Goal: Task Accomplishment & Management: Manage account settings

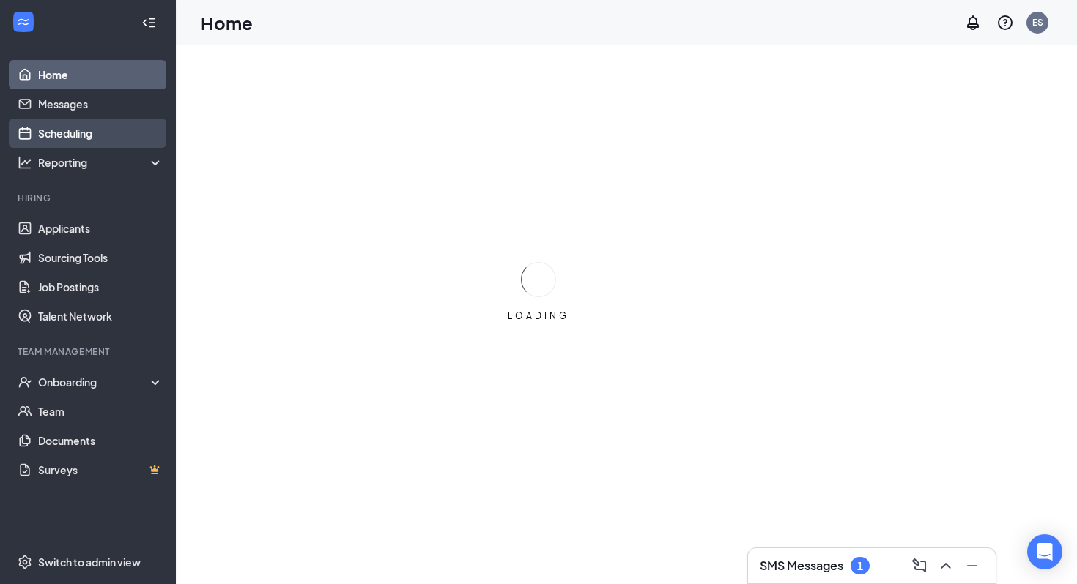
click at [109, 138] on link "Scheduling" at bounding box center [100, 133] width 125 height 29
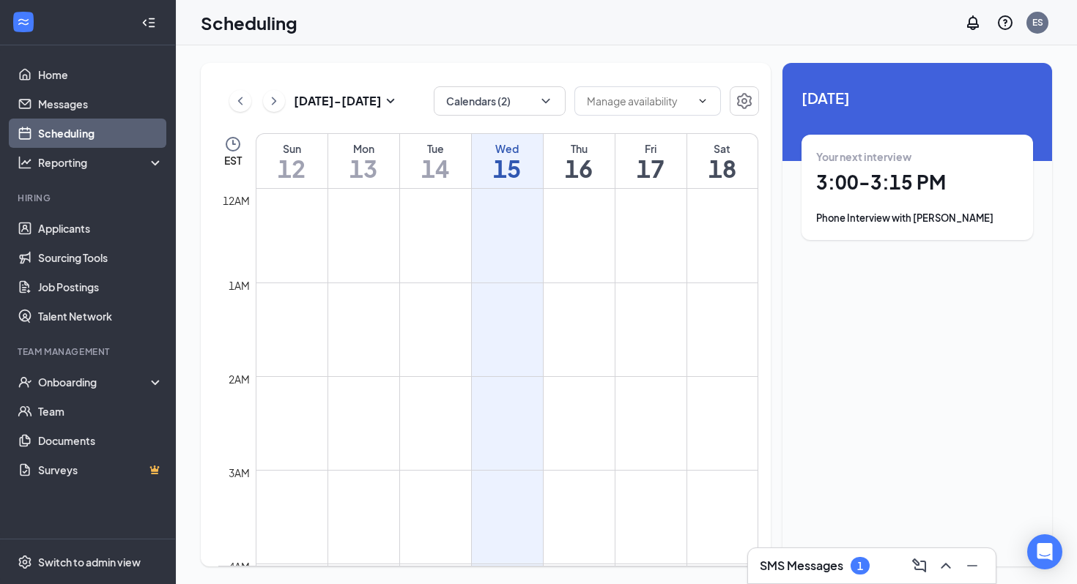
scroll to position [720, 0]
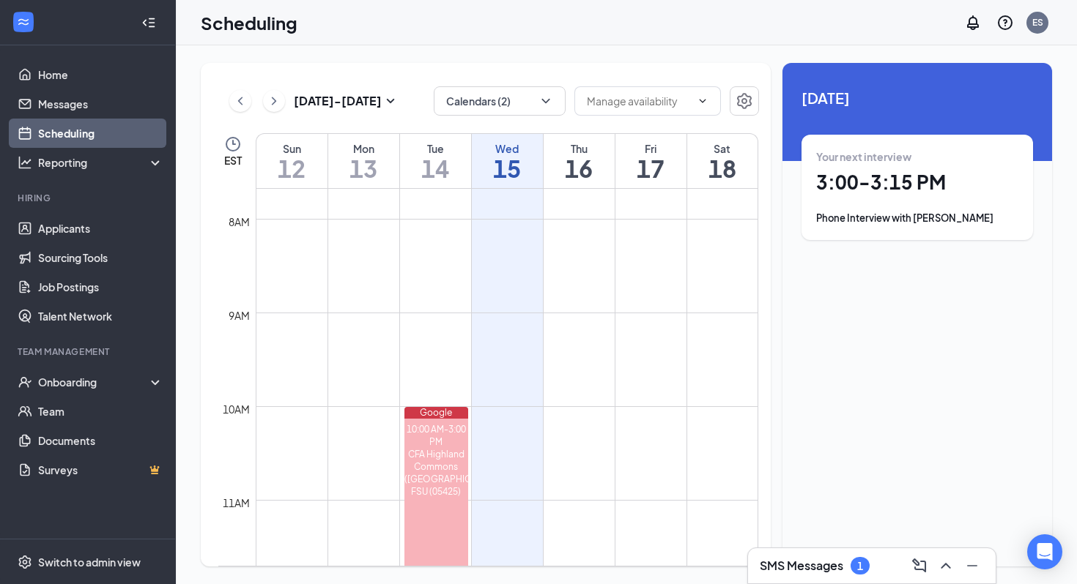
click at [924, 232] on div "Your next interview 3:00 - 3:15 PM Phone Interview with [PERSON_NAME]" at bounding box center [916, 187] width 231 height 105
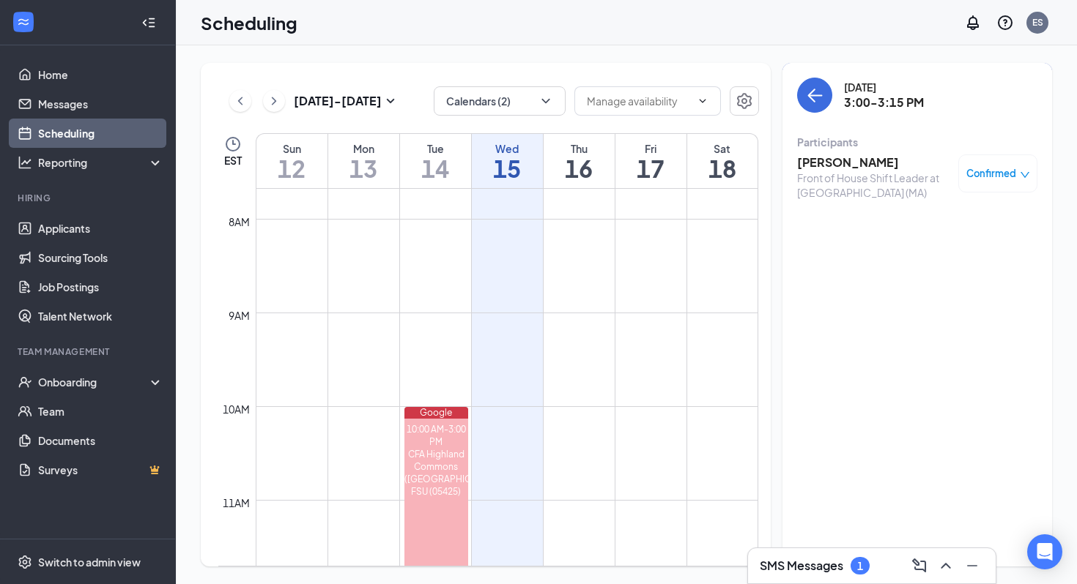
click at [845, 166] on h3 "[PERSON_NAME]" at bounding box center [874, 163] width 154 height 16
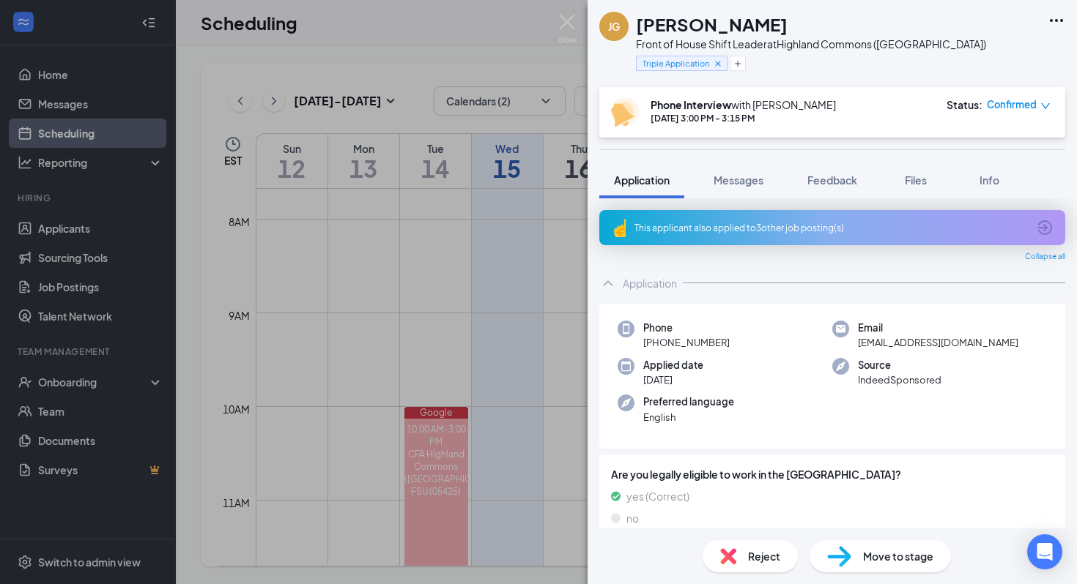
click at [776, 220] on div "This applicant also applied to 3 other job posting(s)" at bounding box center [832, 227] width 466 height 35
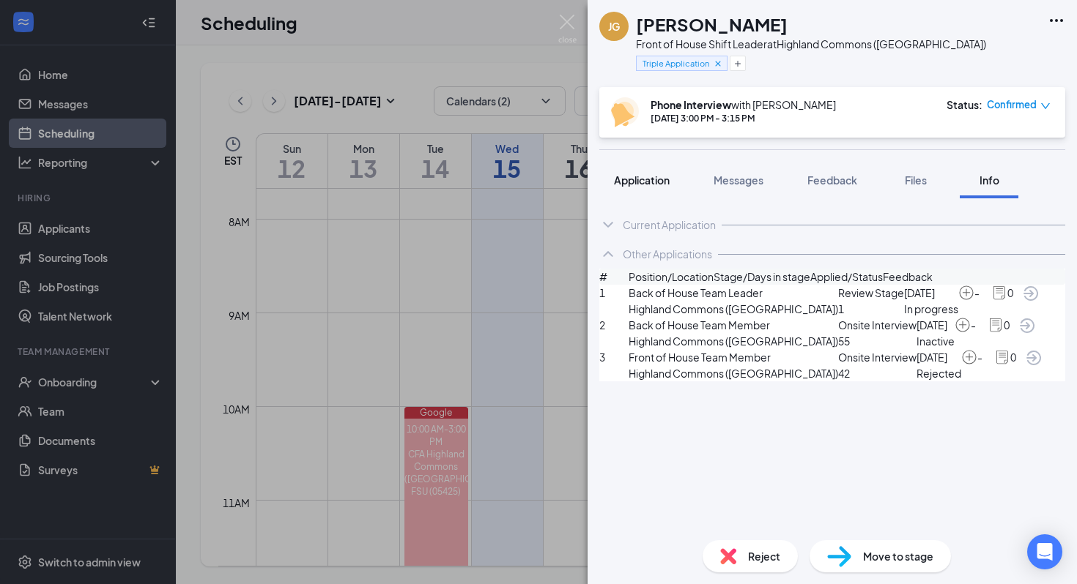
click at [645, 179] on span "Application" at bounding box center [642, 180] width 56 height 13
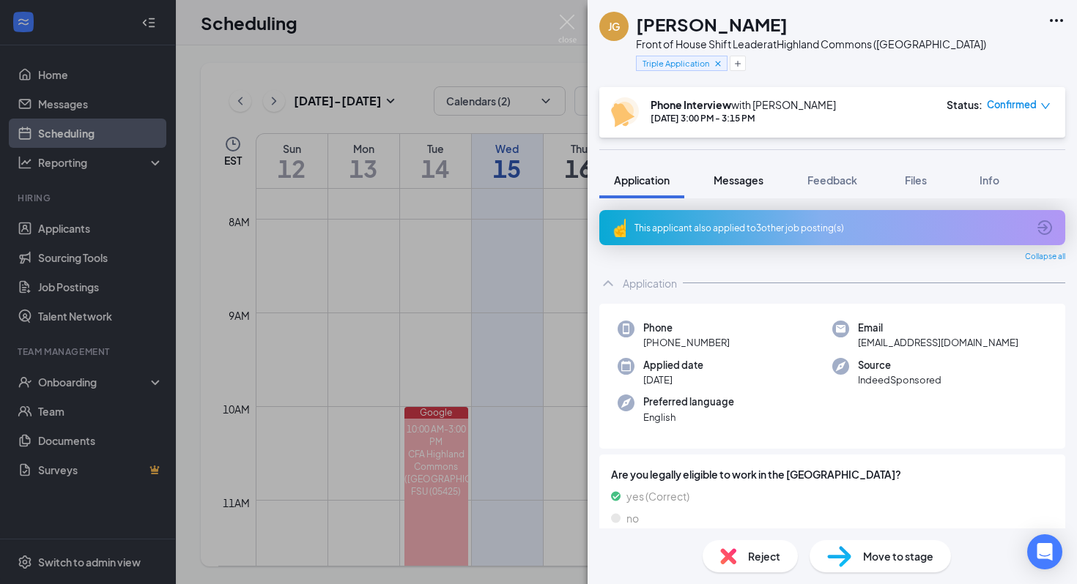
click at [765, 182] on button "Messages" at bounding box center [738, 180] width 79 height 37
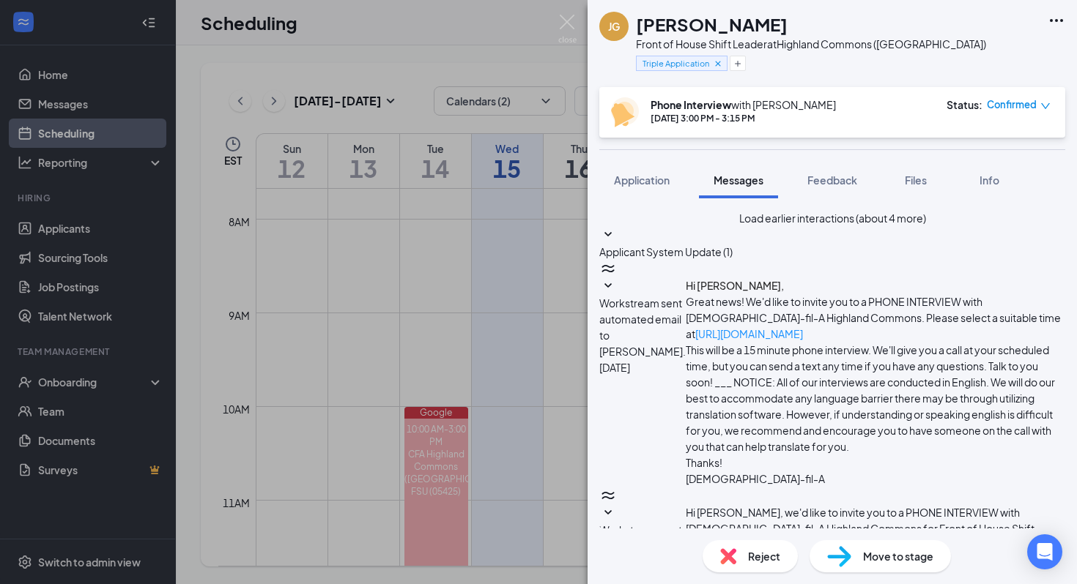
type textarea "U"
type textarea "Hello [PERSON_NAME], thank you for setting up"
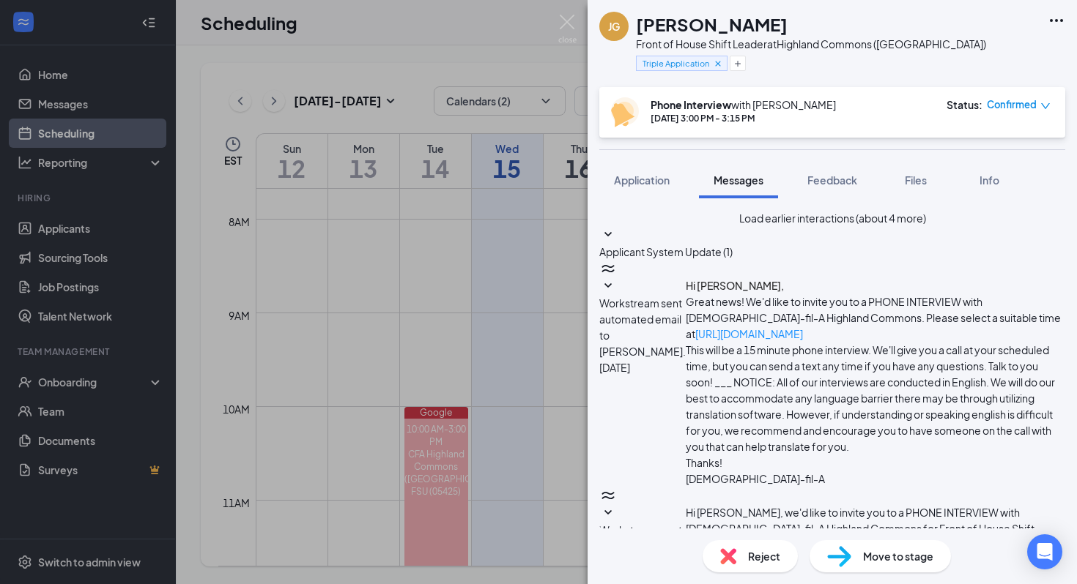
drag, startPoint x: 800, startPoint y: 407, endPoint x: 688, endPoint y: 292, distance: 160.5
click at [639, 183] on span "Application" at bounding box center [642, 180] width 56 height 13
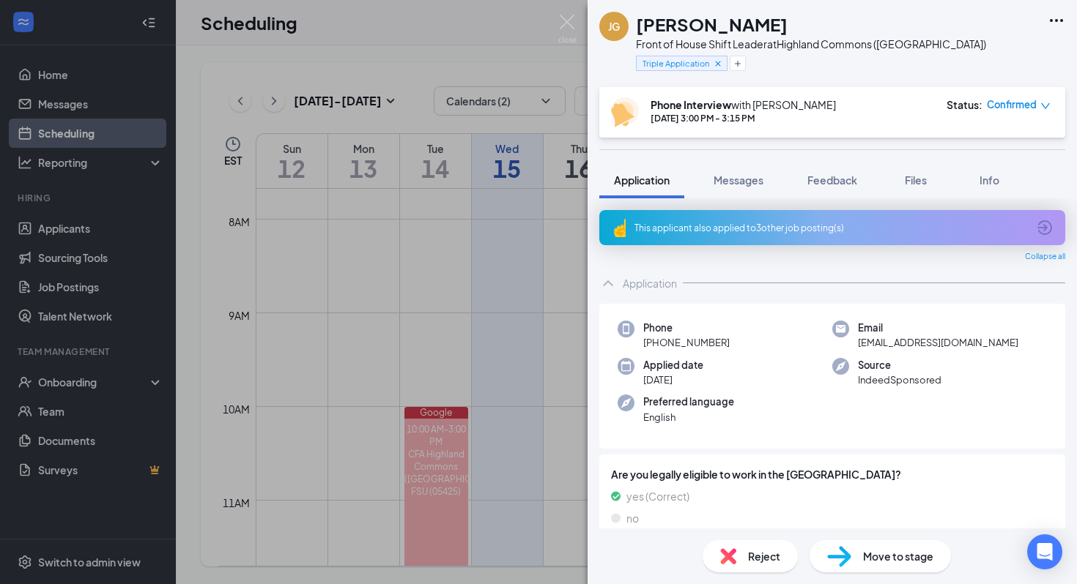
click at [609, 283] on icon "ChevronUp" at bounding box center [608, 283] width 10 height 6
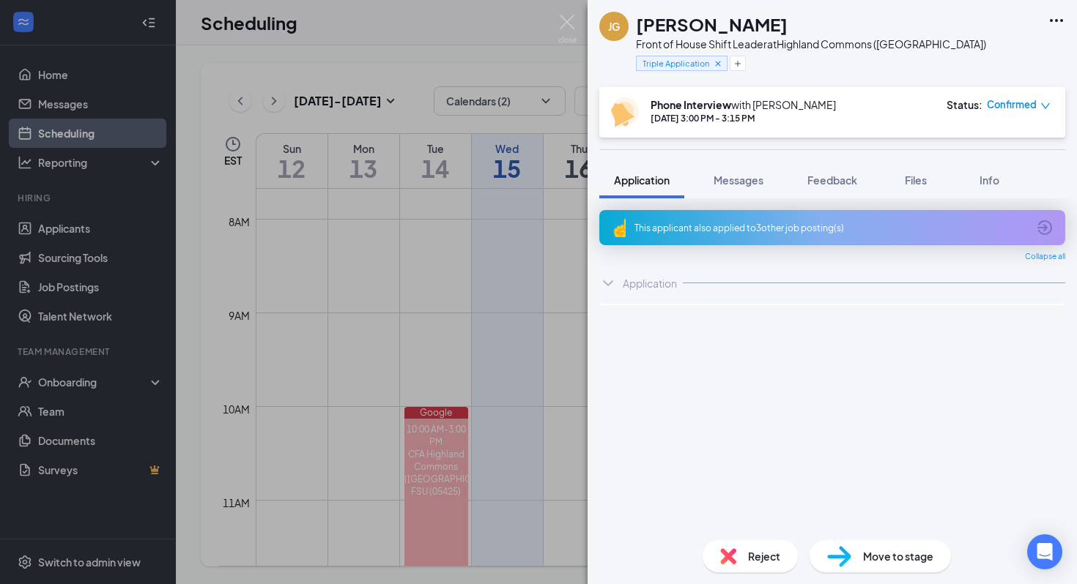
click at [609, 283] on icon "ChevronDown" at bounding box center [608, 283] width 10 height 6
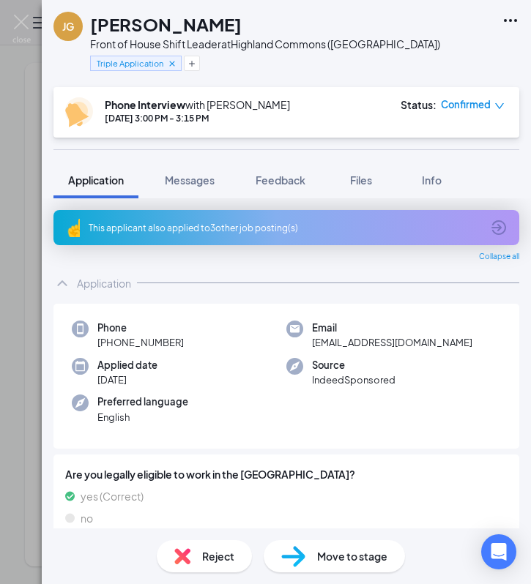
click at [206, 231] on div "This applicant also applied to 3 other job posting(s)" at bounding box center [285, 228] width 393 height 12
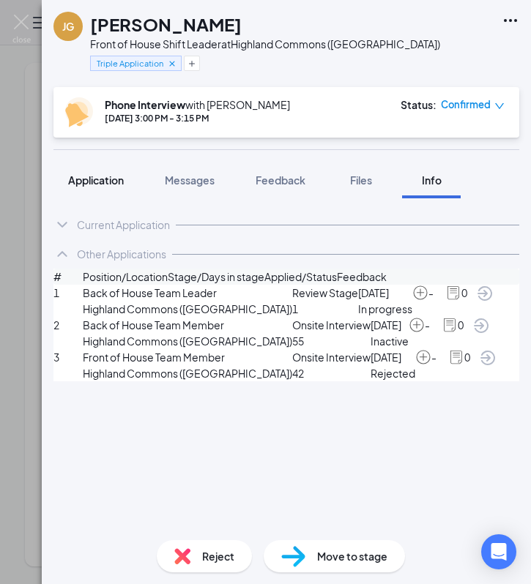
click at [92, 185] on span "Application" at bounding box center [96, 180] width 56 height 13
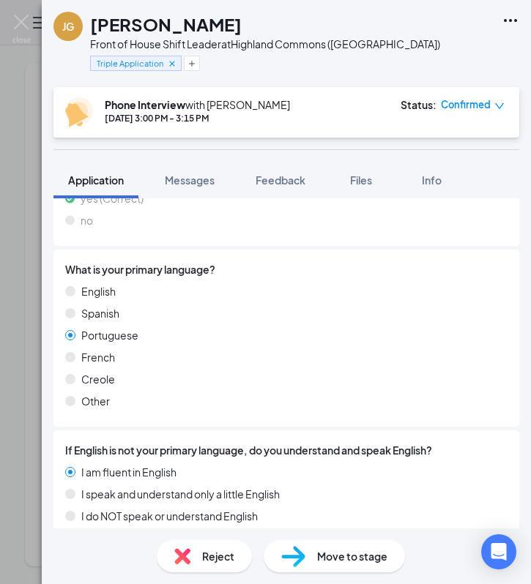
scroll to position [351, 0]
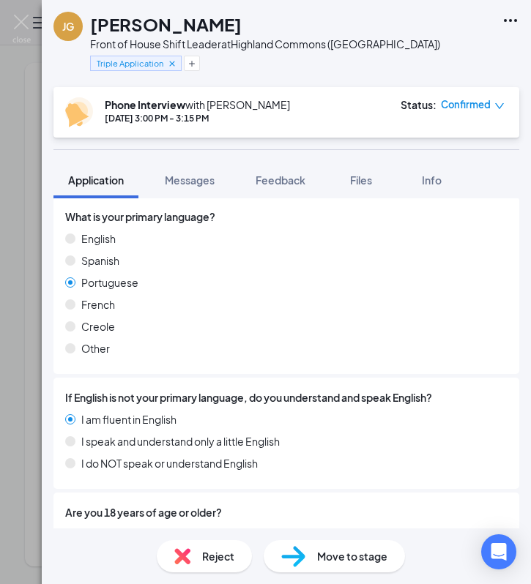
click at [510, 15] on icon "Ellipses" at bounding box center [511, 21] width 18 height 18
click at [524, 16] on div "[PERSON_NAME] Front of House Shift Leader at [GEOGRAPHIC_DATA] (MA) Triple Appl…" at bounding box center [286, 43] width 489 height 87
click at [507, 21] on icon "Ellipses" at bounding box center [511, 21] width 18 height 18
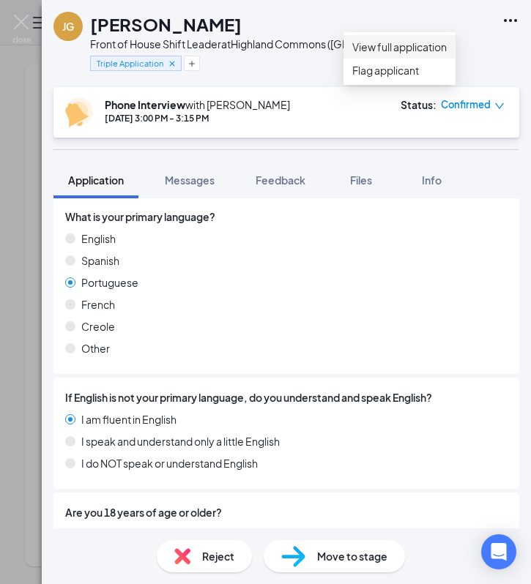
click at [447, 42] on link "View full application" at bounding box center [399, 47] width 94 height 16
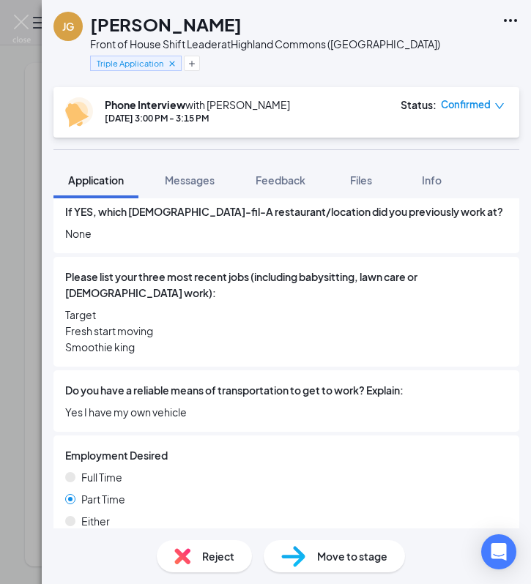
scroll to position [1050, 0]
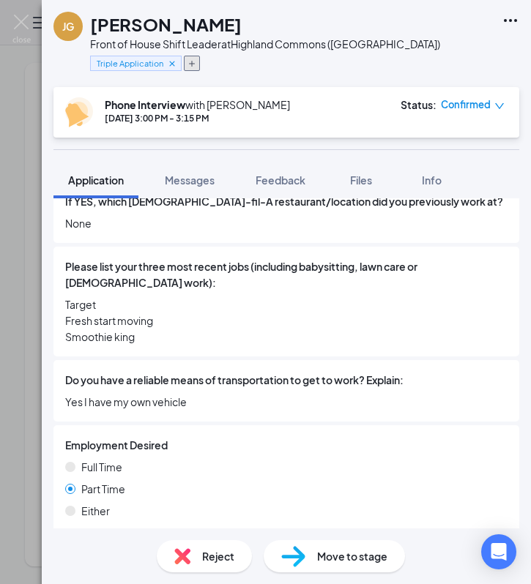
click at [190, 64] on icon "Plus" at bounding box center [191, 63] width 9 height 9
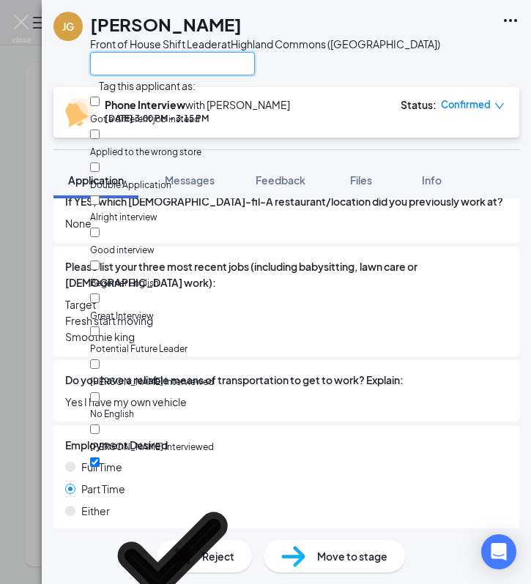
click at [190, 64] on input "text" at bounding box center [172, 63] width 165 height 23
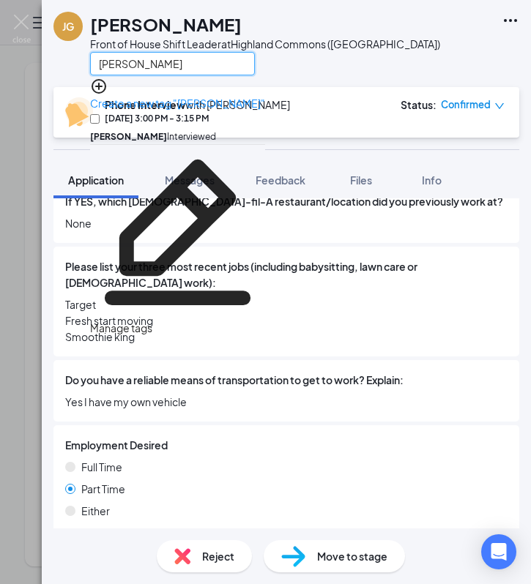
type input "[PERSON_NAME]"
click at [100, 114] on input "[PERSON_NAME] Interviewed" at bounding box center [95, 119] width 10 height 10
checkbox input "true"
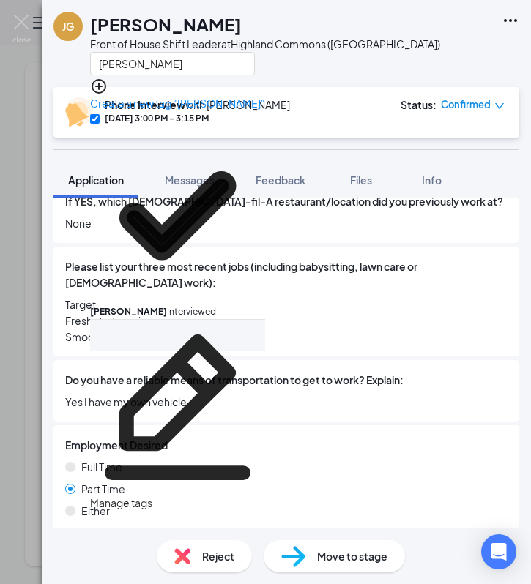
click at [350, 25] on div "[PERSON_NAME]" at bounding box center [265, 24] width 350 height 25
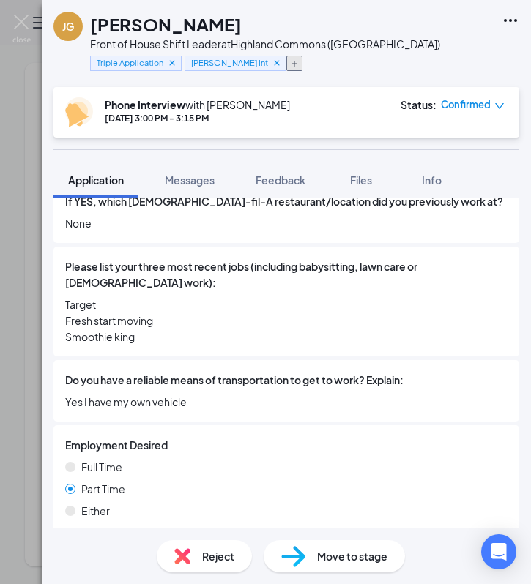
click at [290, 59] on icon "Plus" at bounding box center [294, 63] width 9 height 9
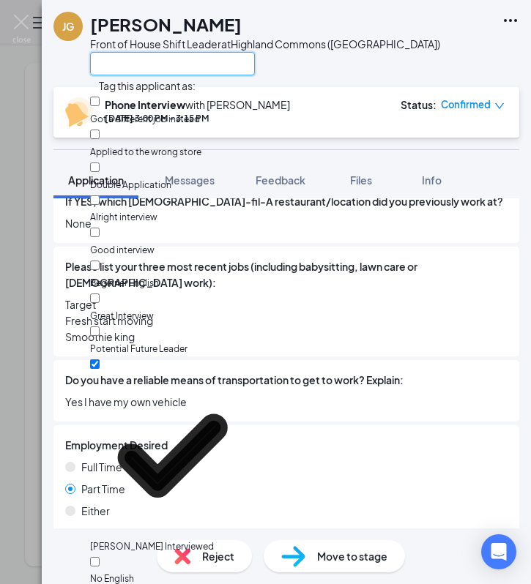
click at [191, 57] on input "text" at bounding box center [172, 63] width 165 height 23
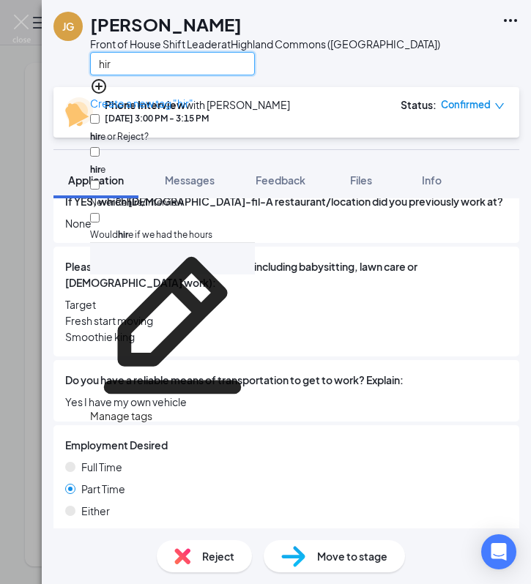
type input "hir"
click at [204, 111] on div "hir e or Reject?" at bounding box center [172, 127] width 165 height 33
checkbox input "true"
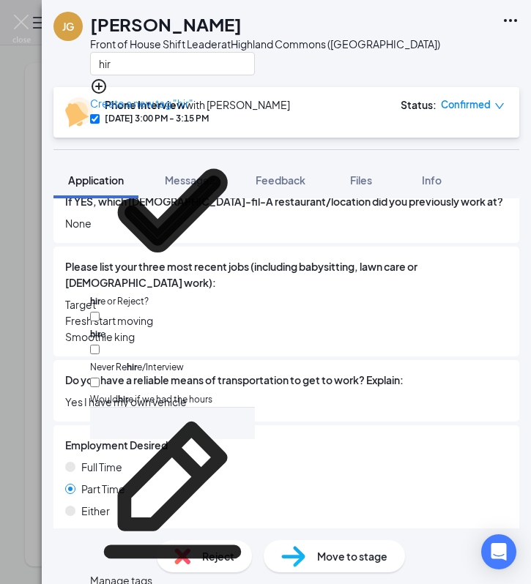
click at [314, 67] on div "hir" at bounding box center [265, 63] width 350 height 24
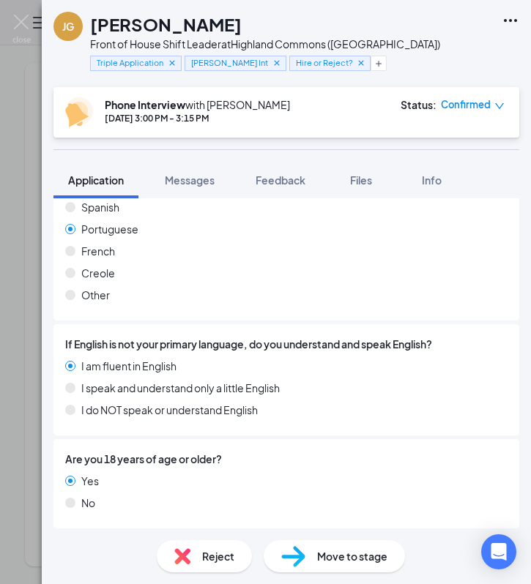
scroll to position [0, 0]
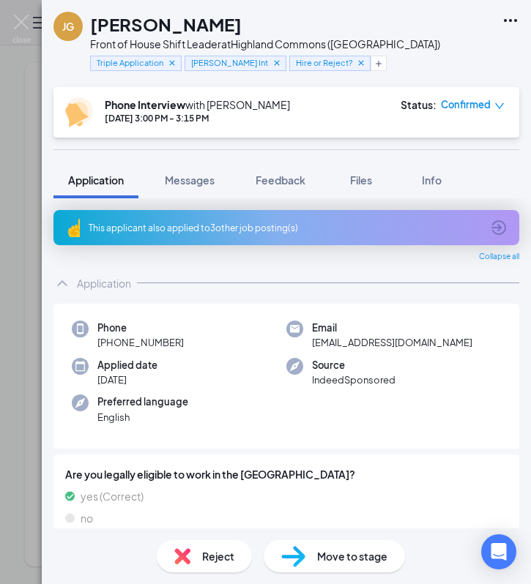
click at [208, 225] on div "This applicant also applied to 3 other job posting(s)" at bounding box center [285, 228] width 393 height 12
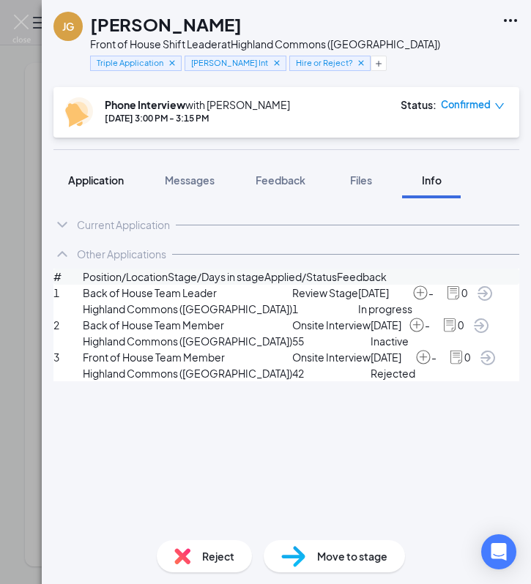
click at [86, 174] on span "Application" at bounding box center [96, 180] width 56 height 13
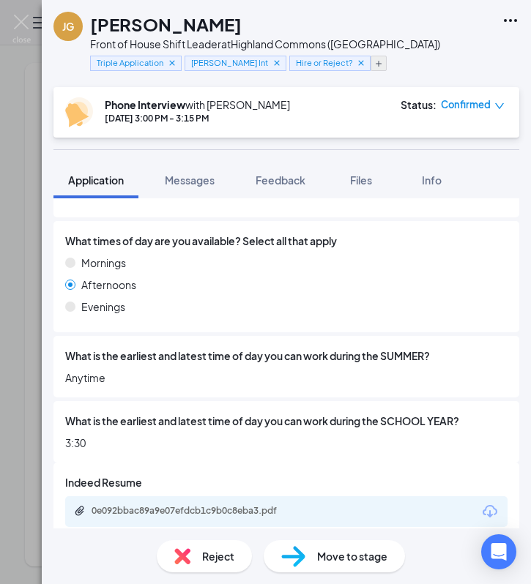
scroll to position [1653, 0]
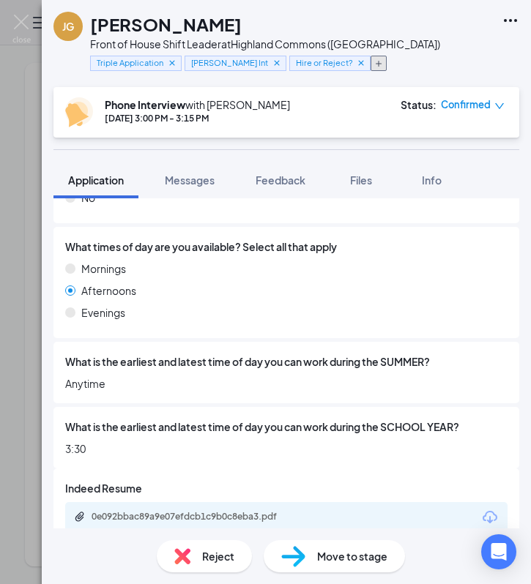
click at [371, 66] on button "button" at bounding box center [379, 63] width 16 height 15
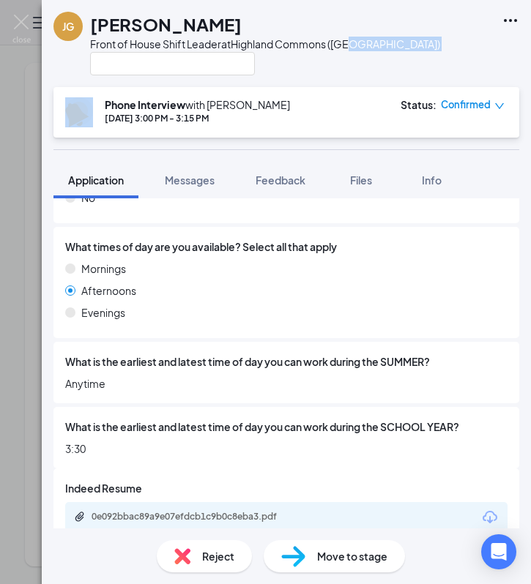
click at [364, 66] on div "[PERSON_NAME] Front of House Shift Leader at [GEOGRAPHIC_DATA] ([GEOGRAPHIC_DAT…" at bounding box center [286, 43] width 489 height 87
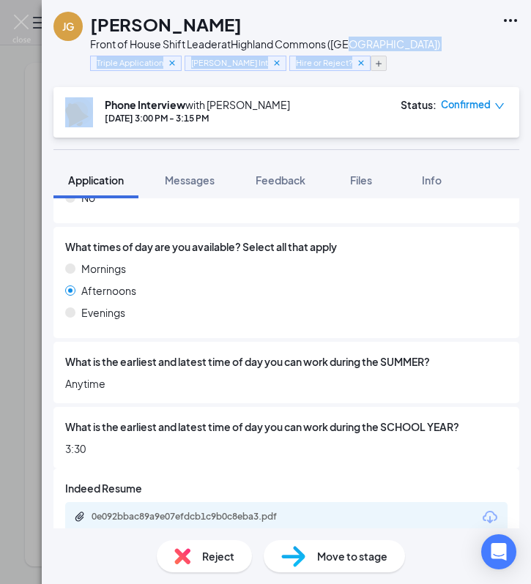
click at [374, 64] on icon "Plus" at bounding box center [378, 63] width 9 height 9
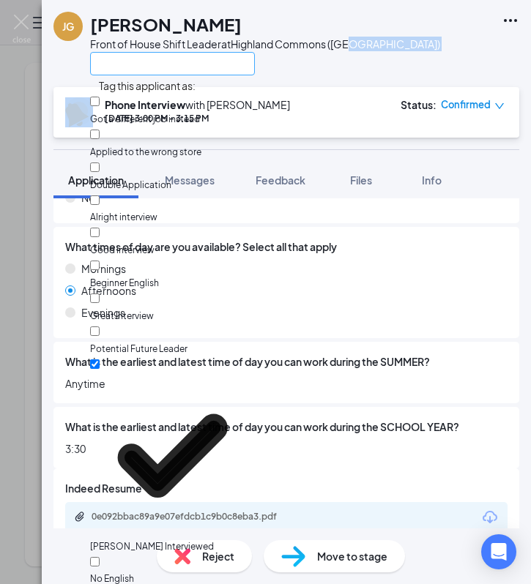
click at [186, 67] on input "text" at bounding box center [172, 63] width 165 height 23
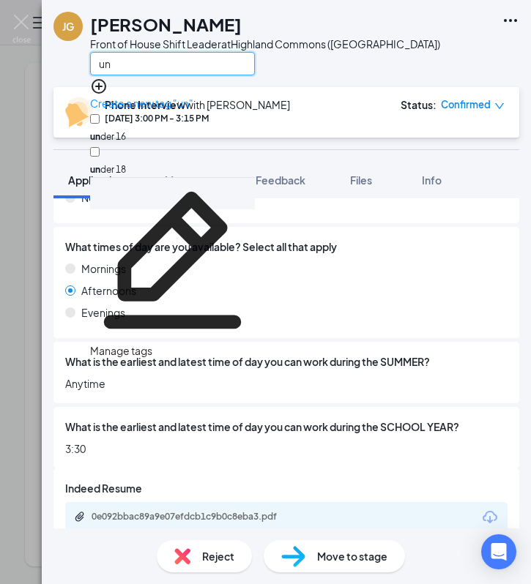
type input "un"
click at [100, 147] on input "un der 18" at bounding box center [95, 152] width 10 height 10
checkbox input "true"
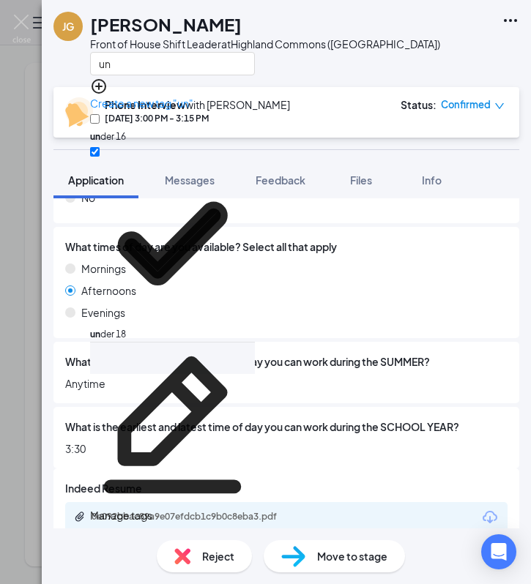
click at [418, 75] on div "[PERSON_NAME] Front of House Shift Leader at [GEOGRAPHIC_DATA] ([GEOGRAPHIC_DAT…" at bounding box center [286, 43] width 489 height 87
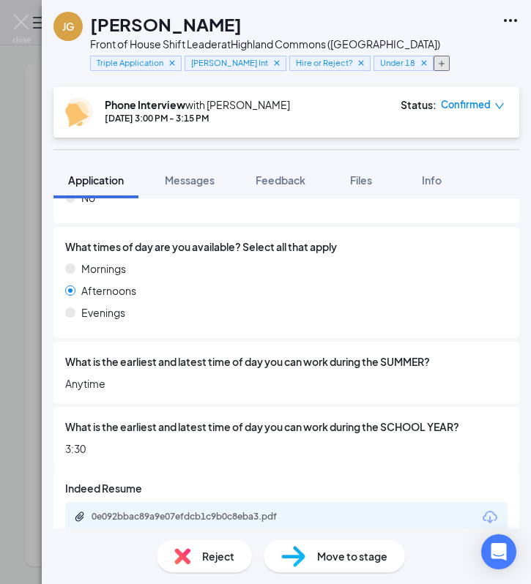
click at [437, 59] on icon "Plus" at bounding box center [441, 63] width 9 height 9
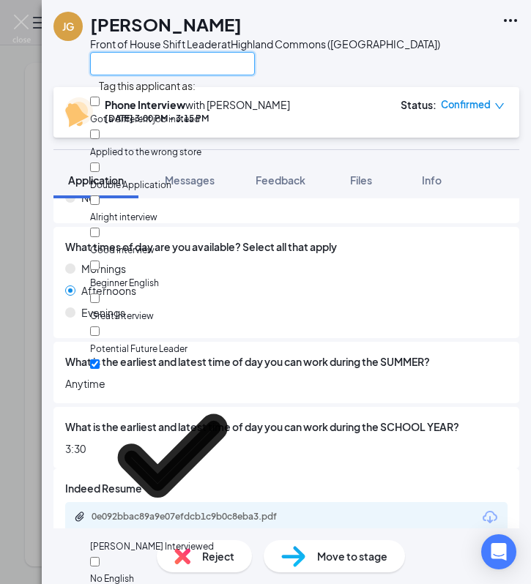
click at [227, 64] on input "text" at bounding box center [172, 63] width 165 height 23
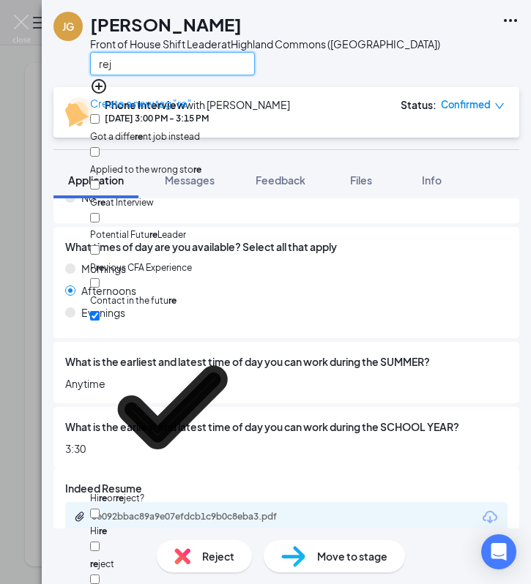
click at [227, 65] on input "rej" at bounding box center [172, 63] width 165 height 23
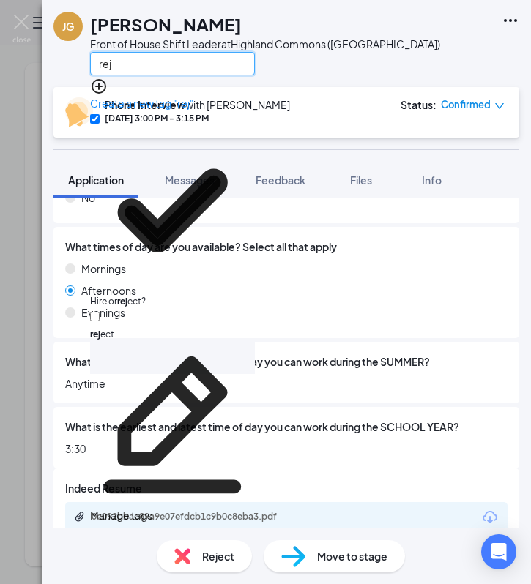
type input "rej"
click at [172, 309] on div "rej ect" at bounding box center [172, 325] width 165 height 33
checkbox input "true"
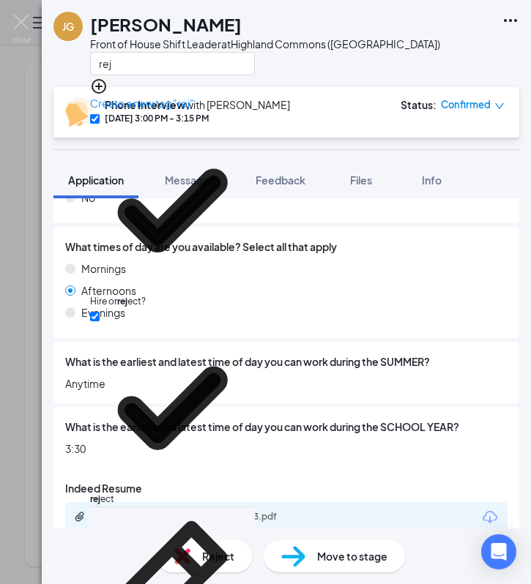
click at [378, 75] on div "[PERSON_NAME] Front of House Shift Leader at [GEOGRAPHIC_DATA] ([GEOGRAPHIC_DAT…" at bounding box center [286, 43] width 489 height 87
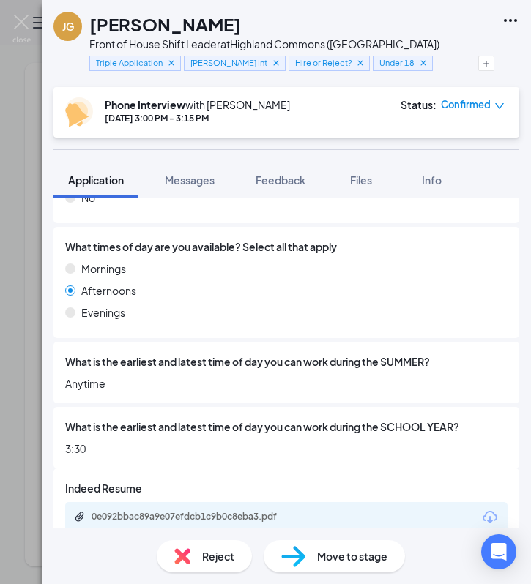
click at [344, 551] on span "Move to stage" at bounding box center [352, 557] width 70 height 16
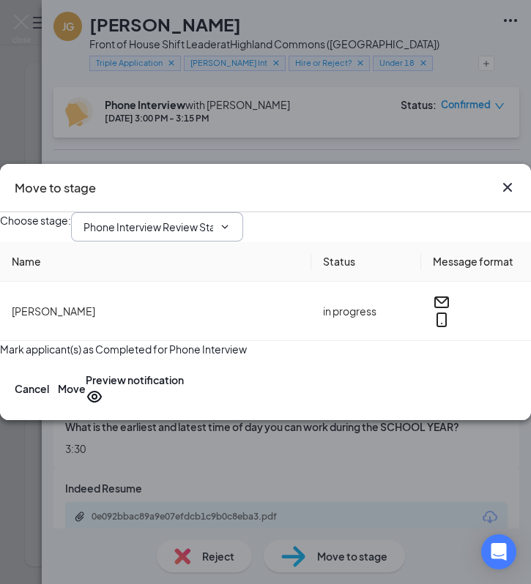
click at [213, 219] on input "Phone Interview Review Stage (next stage)" at bounding box center [148, 227] width 130 height 16
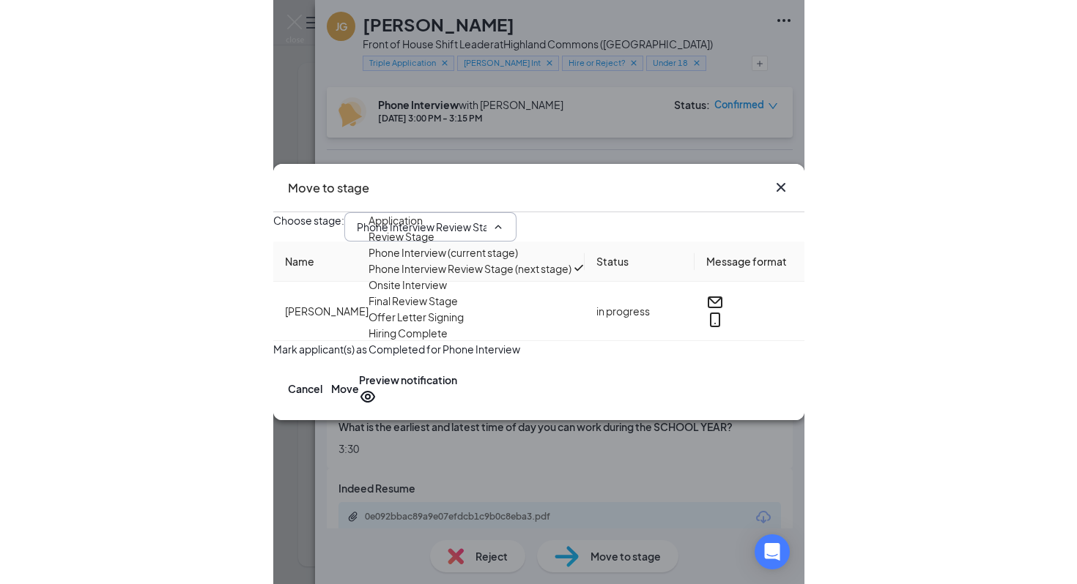
scroll to position [66, 0]
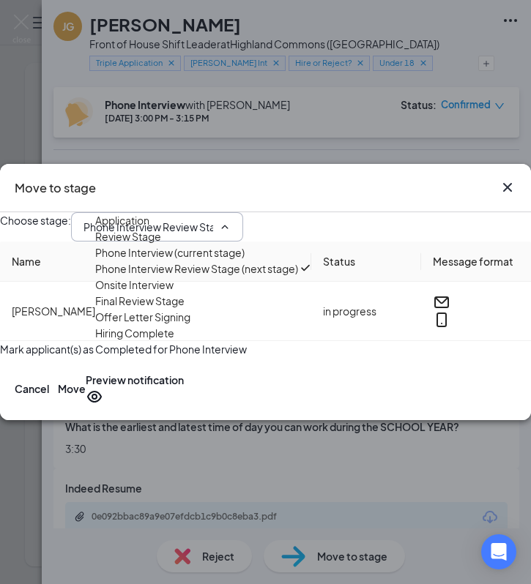
click at [185, 309] on div "Final Review Stage" at bounding box center [139, 301] width 89 height 16
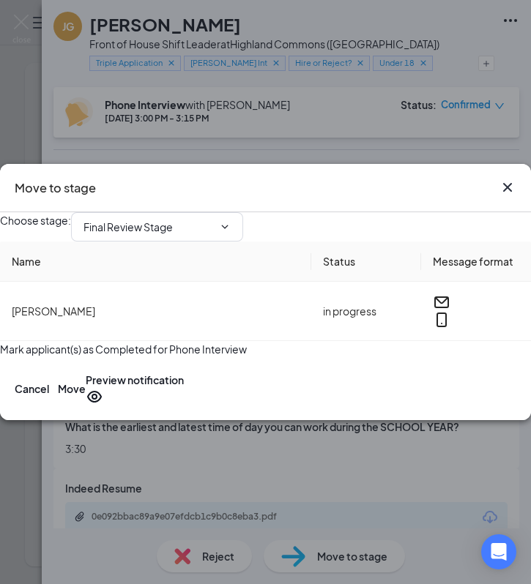
click at [122, 390] on div "Cancel Move Preview notification" at bounding box center [265, 388] width 531 height 63
click at [122, 406] on button "Preview notification" at bounding box center [135, 389] width 98 height 34
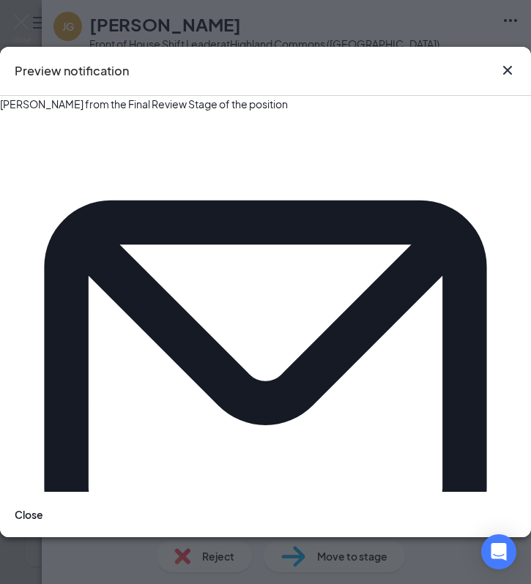
click at [506, 75] on icon "Cross" at bounding box center [507, 70] width 9 height 9
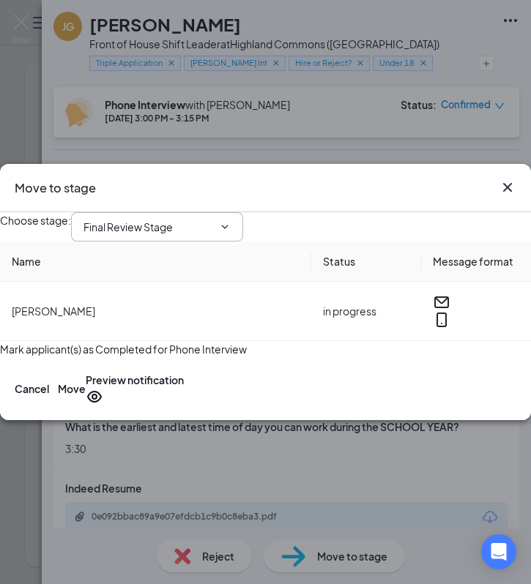
click at [213, 222] on input "Final Review Stage" at bounding box center [148, 227] width 130 height 16
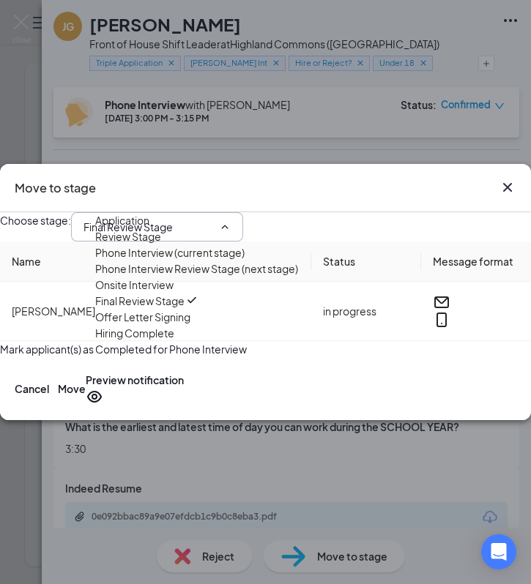
click at [223, 261] on div "Phone Interview Review Stage (next stage)" at bounding box center [196, 269] width 203 height 16
type input "Phone Interview Review Stage (next stage)"
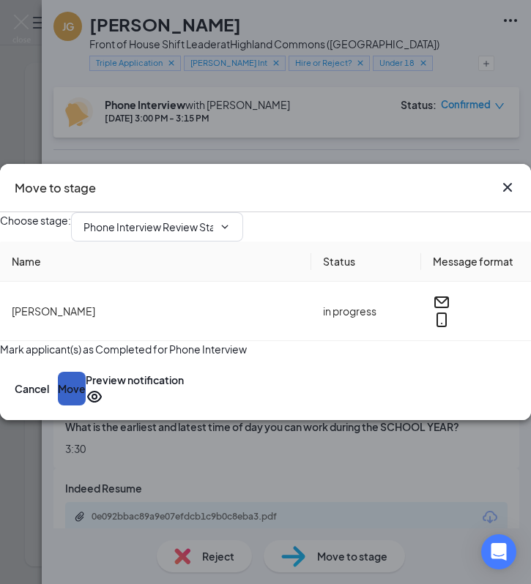
click at [86, 406] on button "Move" at bounding box center [72, 389] width 28 height 34
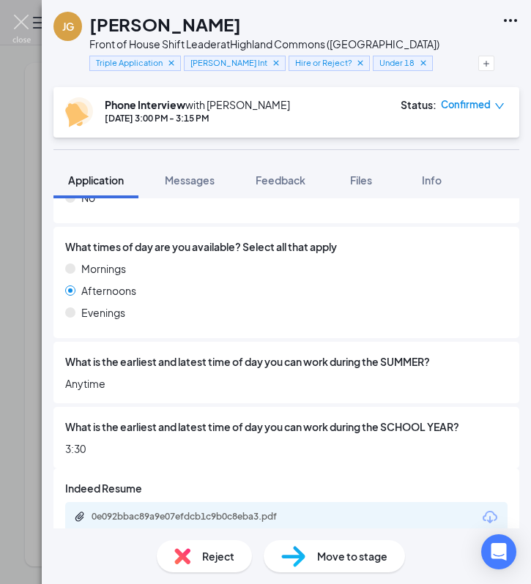
click at [27, 18] on img at bounding box center [21, 29] width 18 height 29
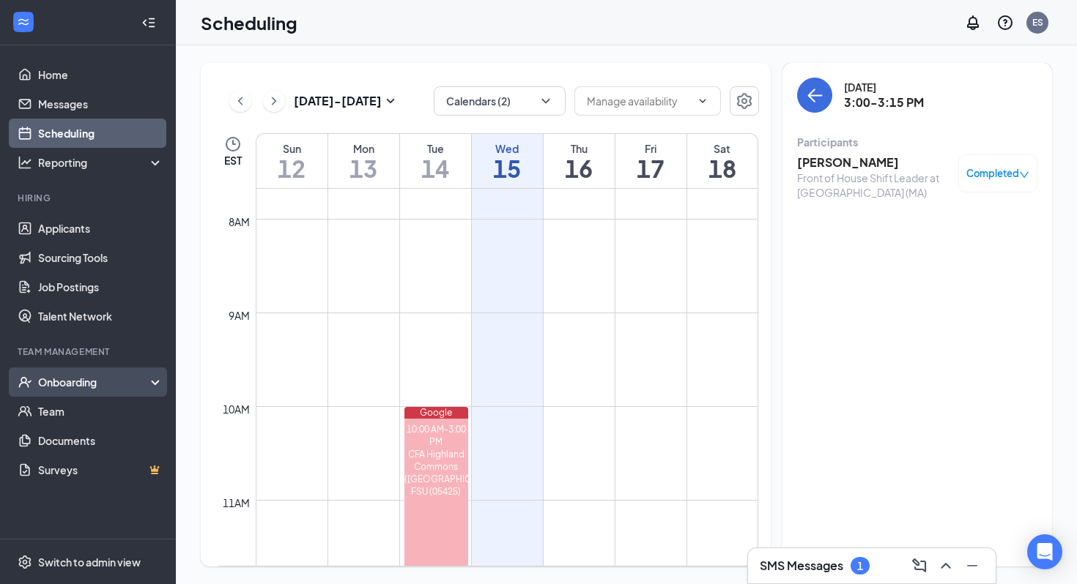
click at [77, 389] on div "Onboarding" at bounding box center [94, 382] width 113 height 15
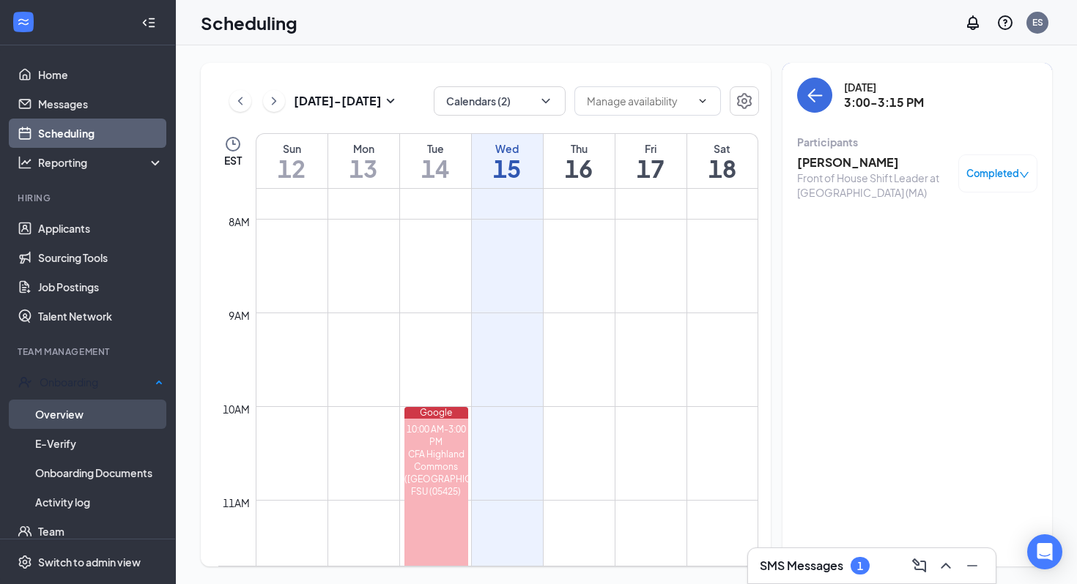
click at [77, 420] on link "Overview" at bounding box center [99, 414] width 128 height 29
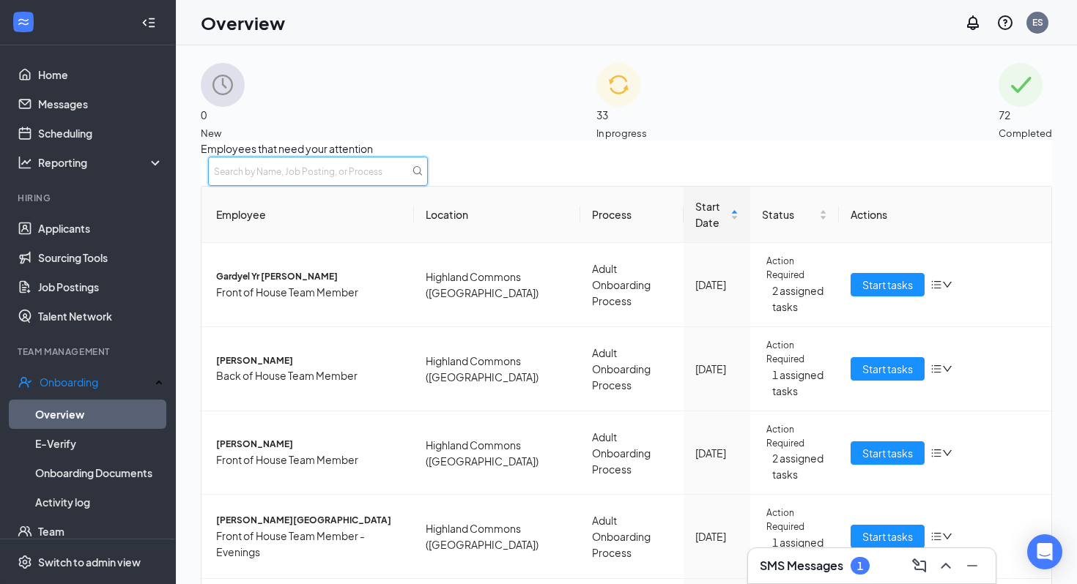
click at [428, 171] on input "text" at bounding box center [318, 171] width 220 height 29
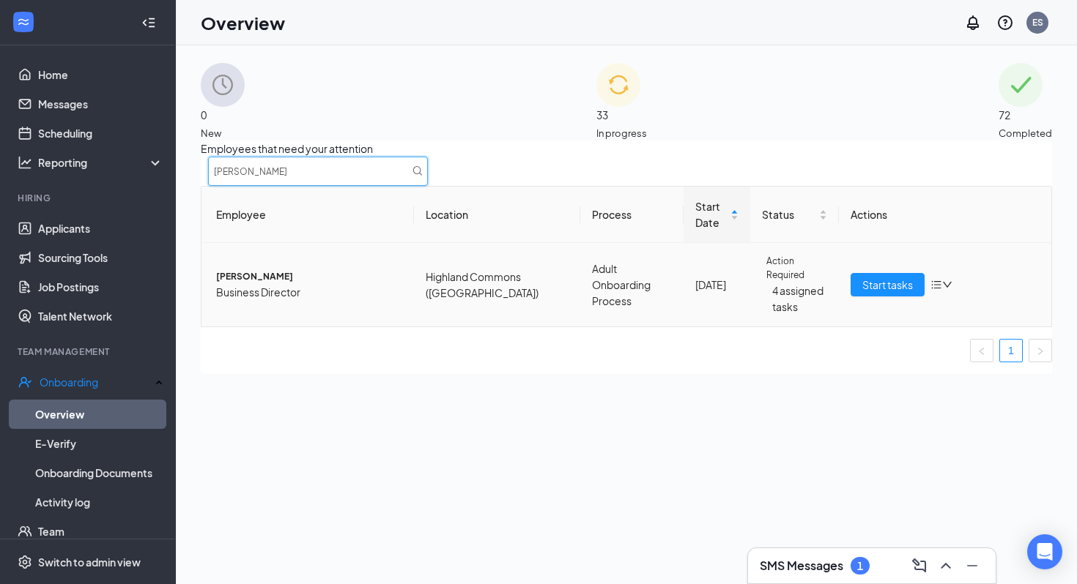
type input "[PERSON_NAME]"
click at [884, 293] on span "Start tasks" at bounding box center [887, 285] width 51 height 16
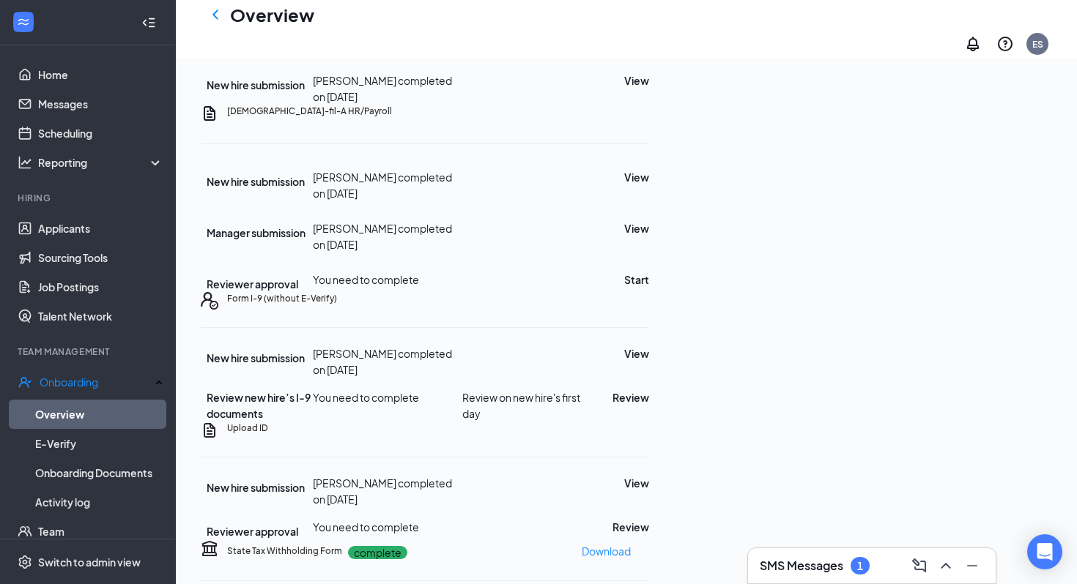
scroll to position [338, 0]
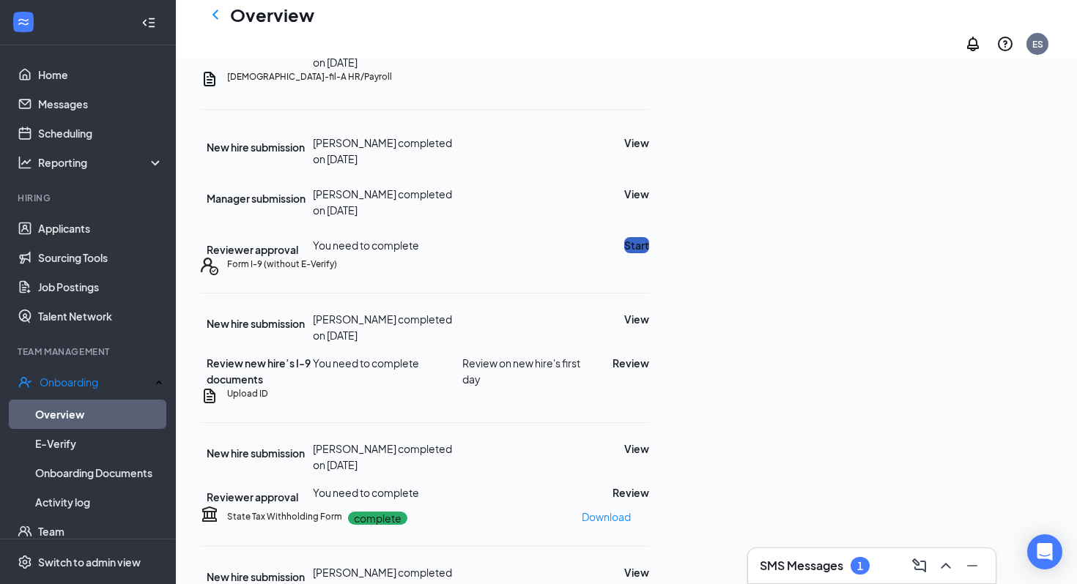
click at [649, 253] on button "Start" at bounding box center [636, 245] width 25 height 16
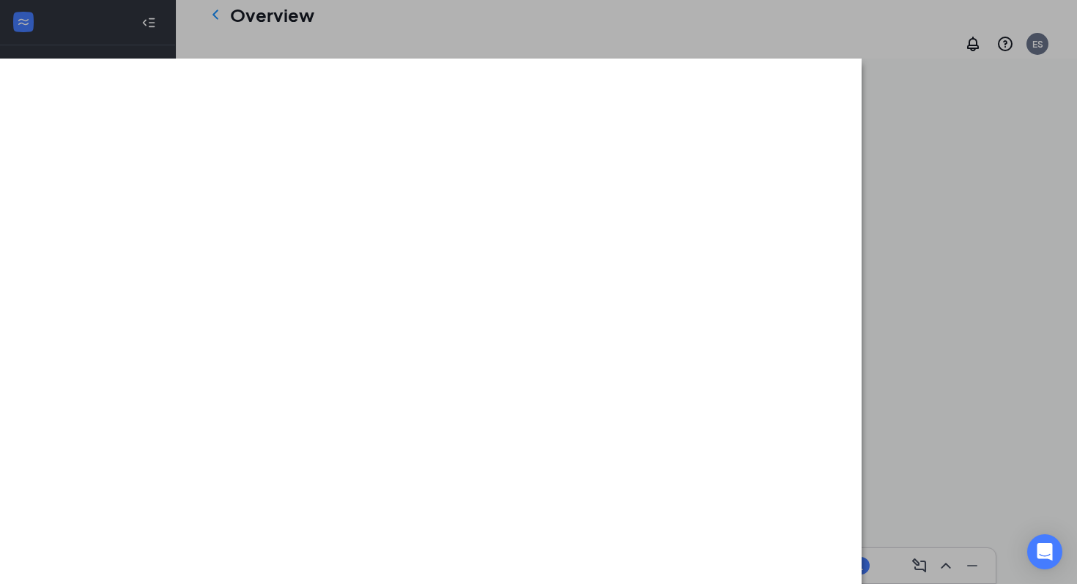
scroll to position [461, 0]
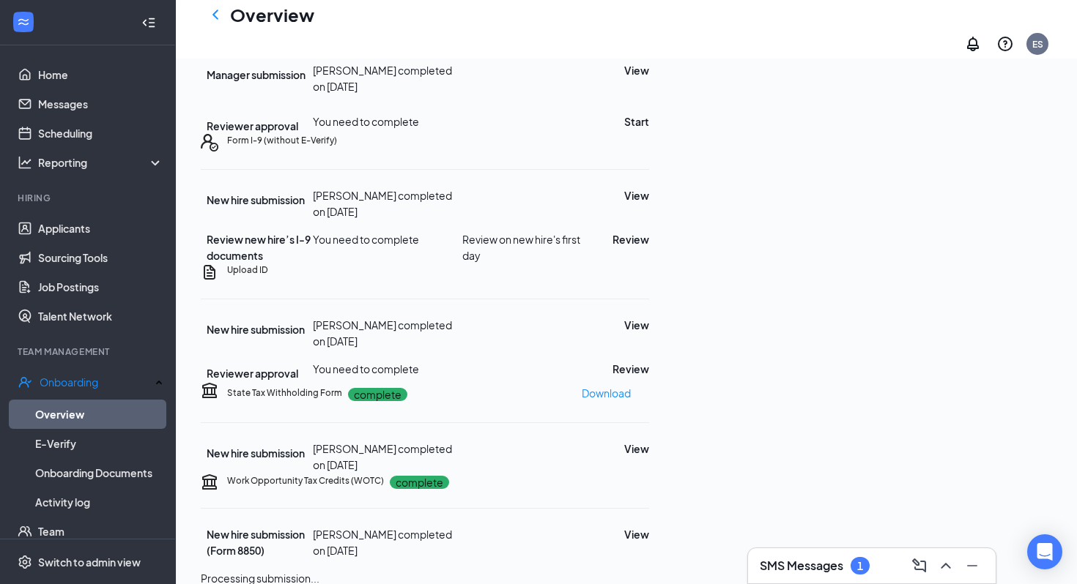
click at [967, 196] on span "Mark as complete" at bounding box center [974, 198] width 86 height 16
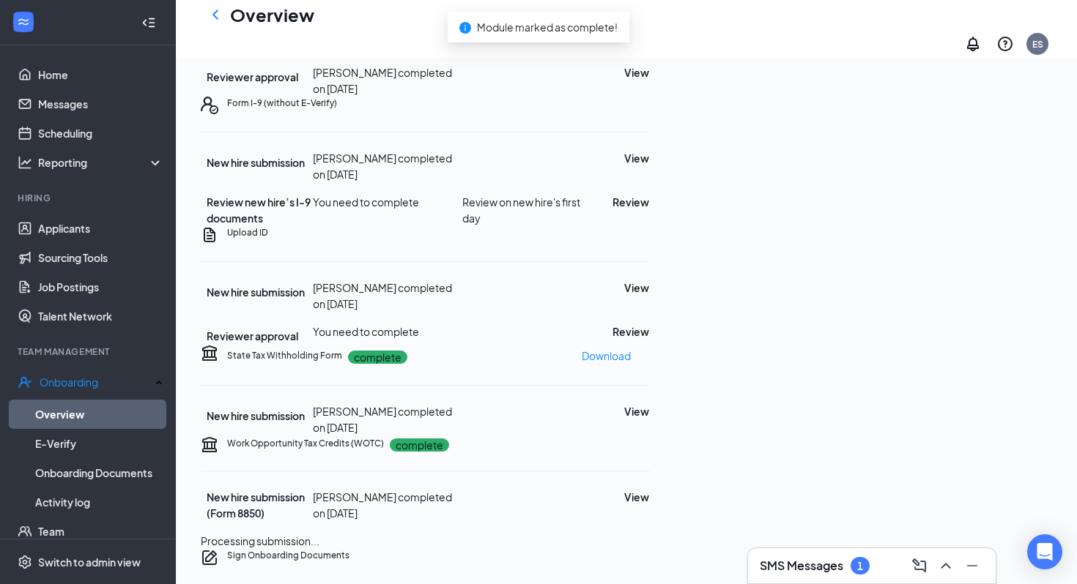
scroll to position [554, 0]
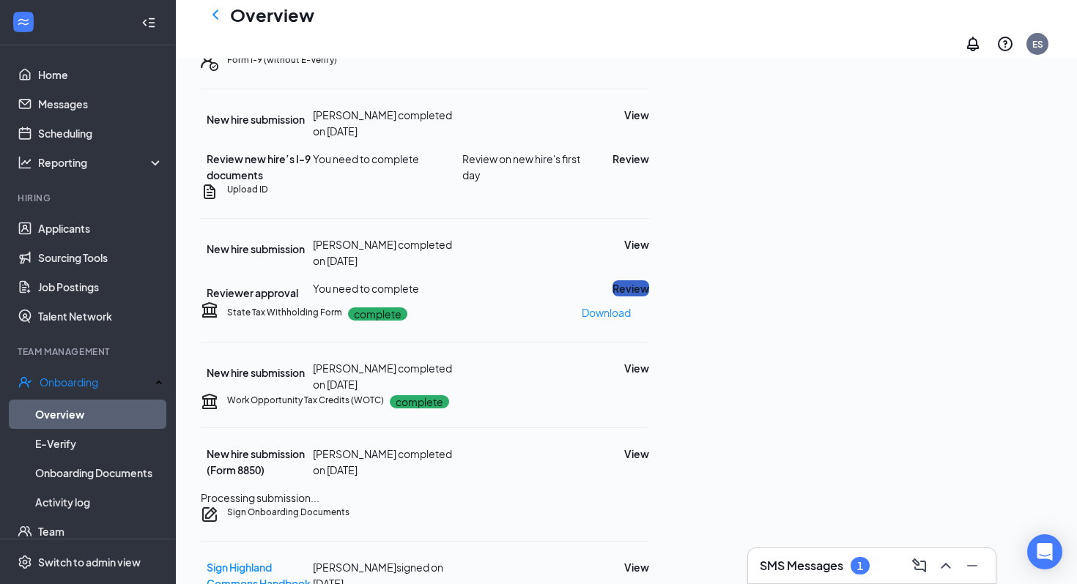
click at [649, 297] on button "Review" at bounding box center [630, 288] width 37 height 16
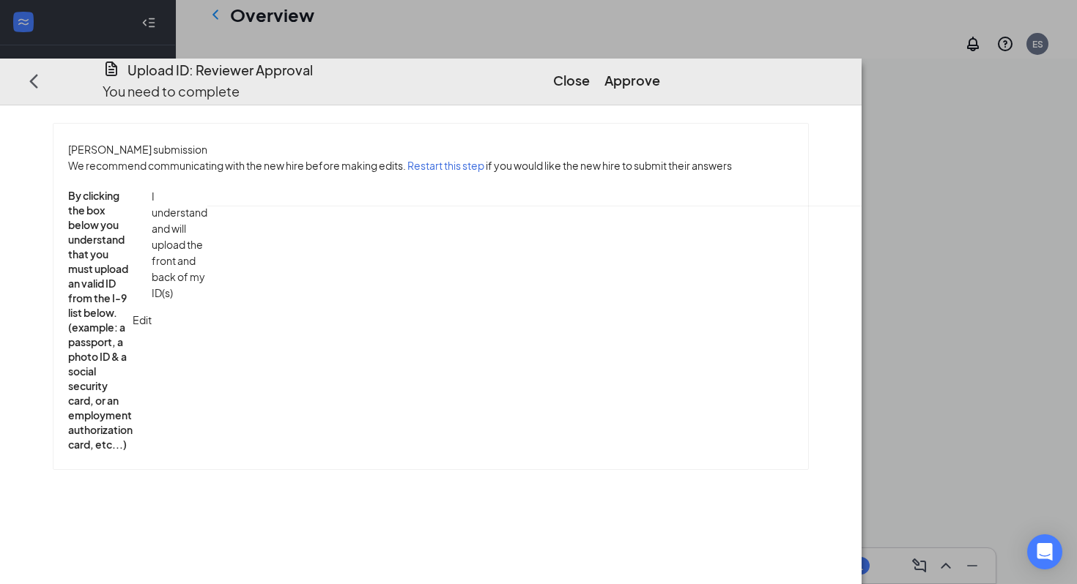
click at [660, 70] on button "Approve" at bounding box center [632, 80] width 56 height 21
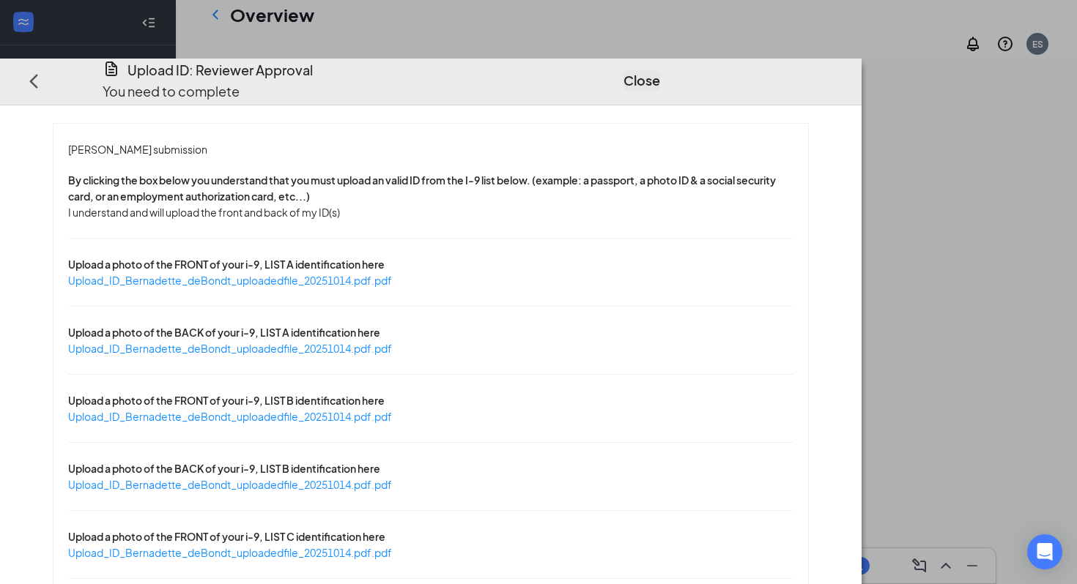
click at [660, 70] on button "Close" at bounding box center [641, 80] width 37 height 21
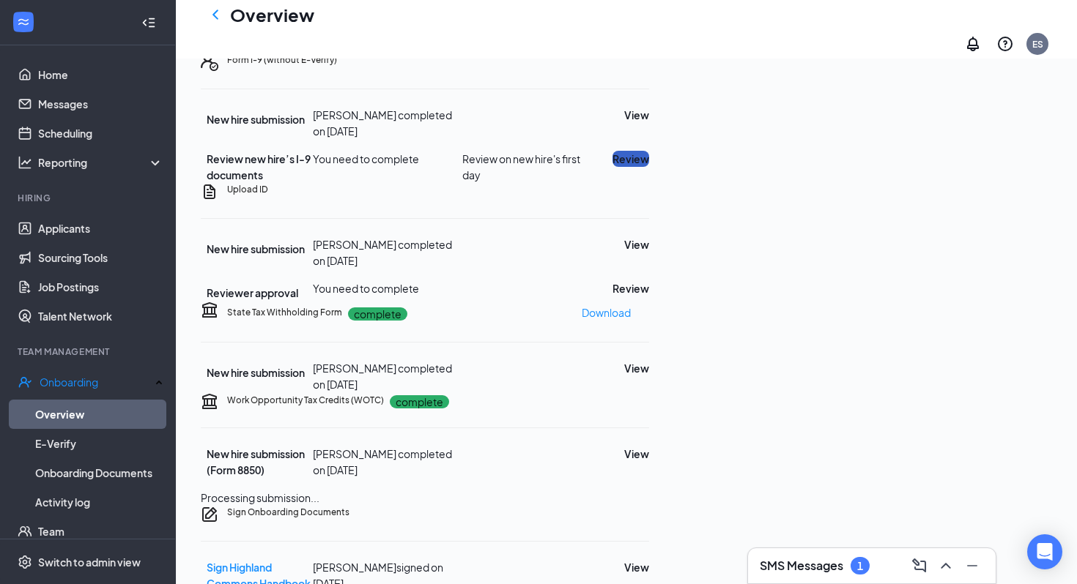
click at [649, 167] on button "Review" at bounding box center [630, 159] width 37 height 16
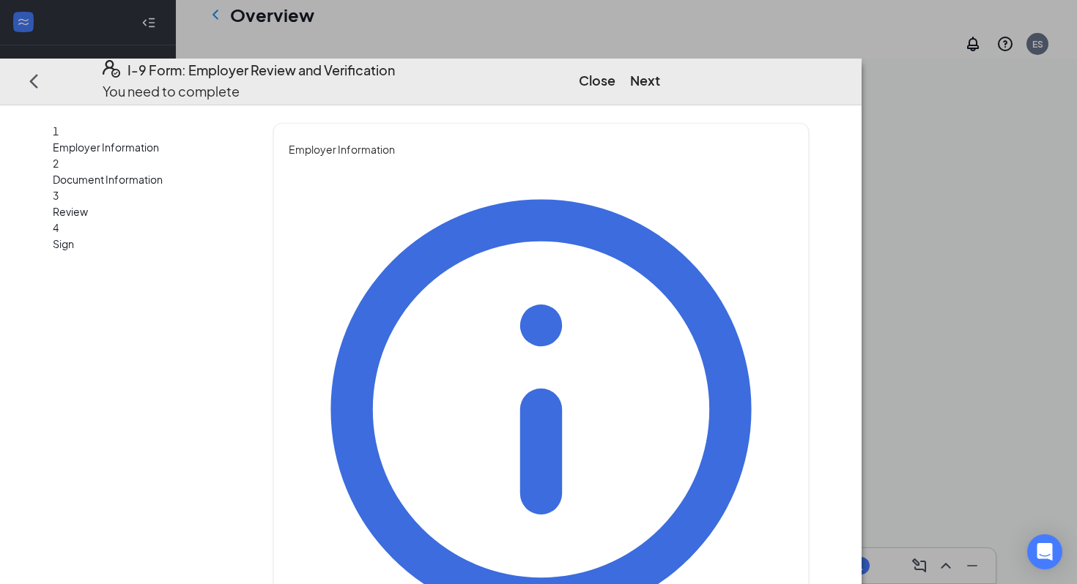
type input "[PERSON_NAME]"
type input "q"
type input "Business Director"
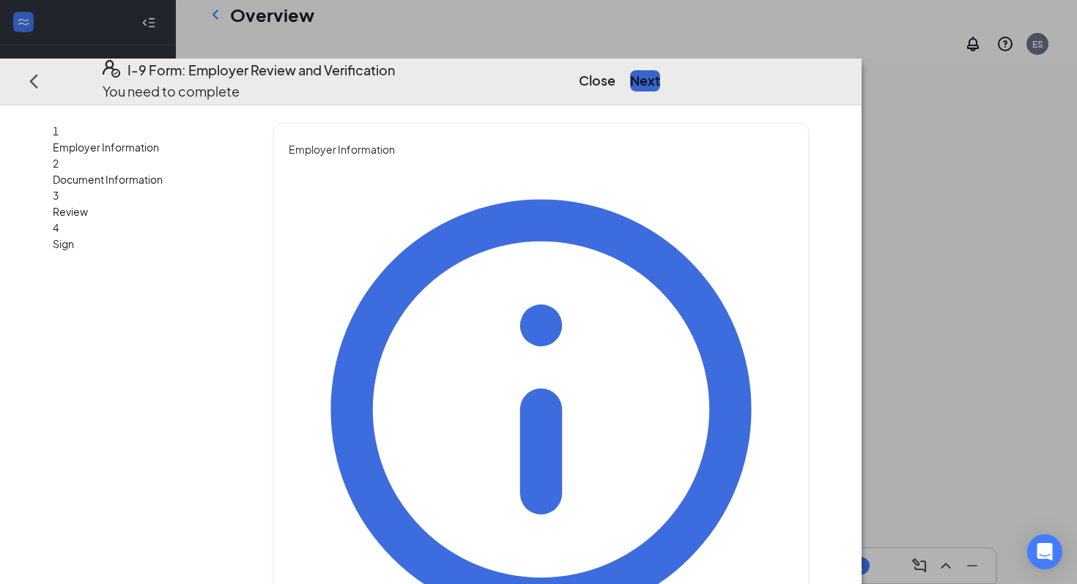
click at [660, 70] on button "Next" at bounding box center [645, 80] width 30 height 21
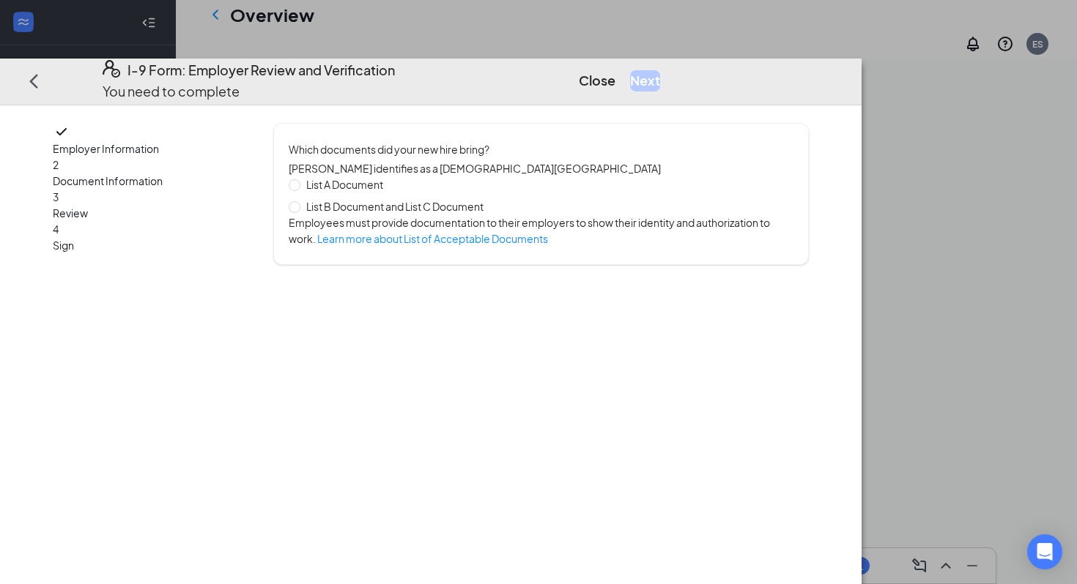
click at [389, 176] on span "List A Document" at bounding box center [344, 184] width 89 height 16
click at [299, 179] on input "List A Document" at bounding box center [294, 184] width 10 height 10
radio input "true"
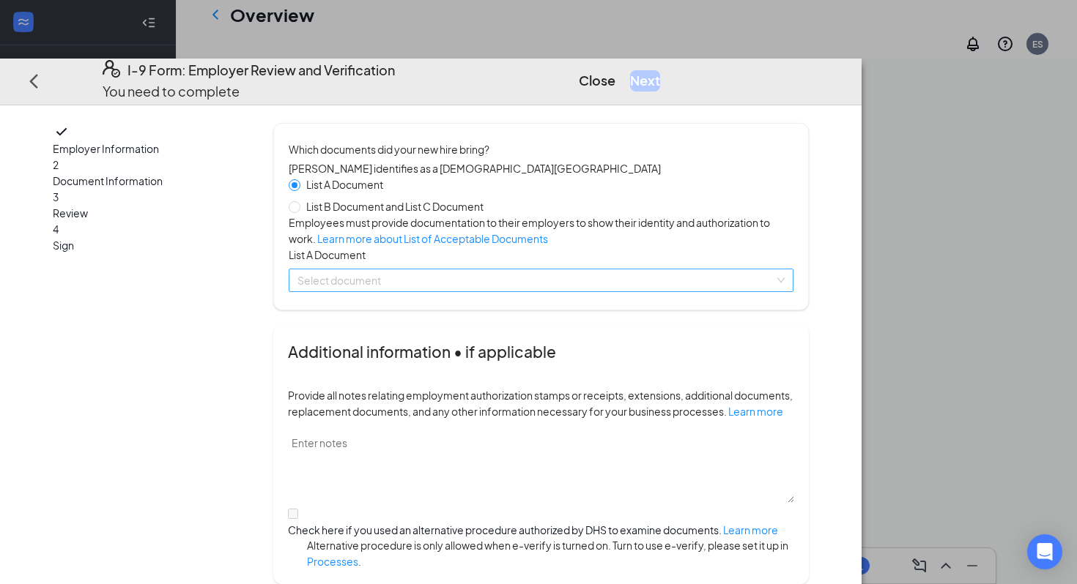
click at [423, 291] on input "search" at bounding box center [535, 281] width 477 height 22
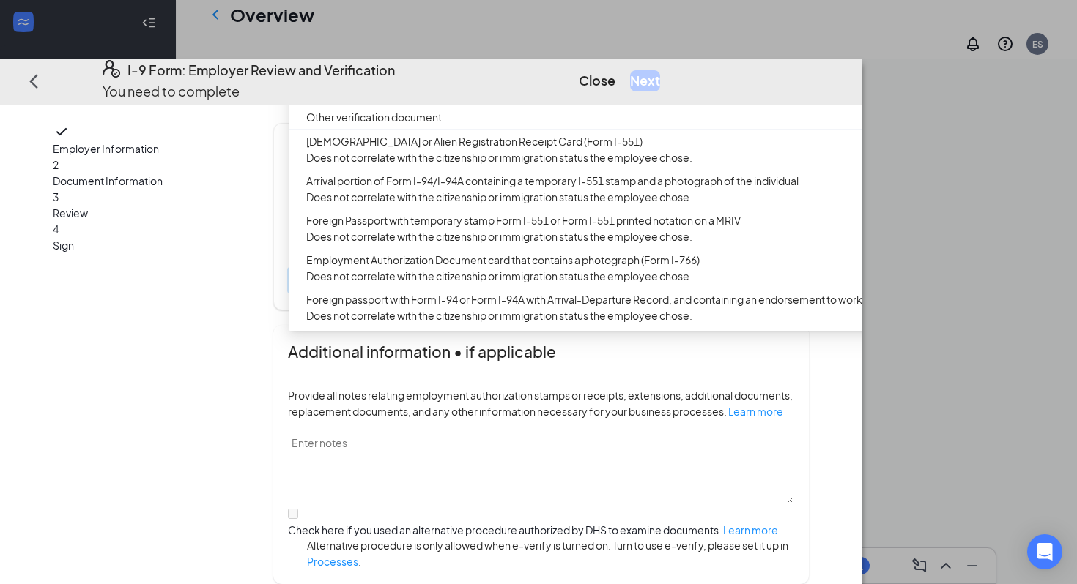
click at [480, 78] on div "U.S. Passport or Passport Card" at bounding box center [588, 70] width 565 height 16
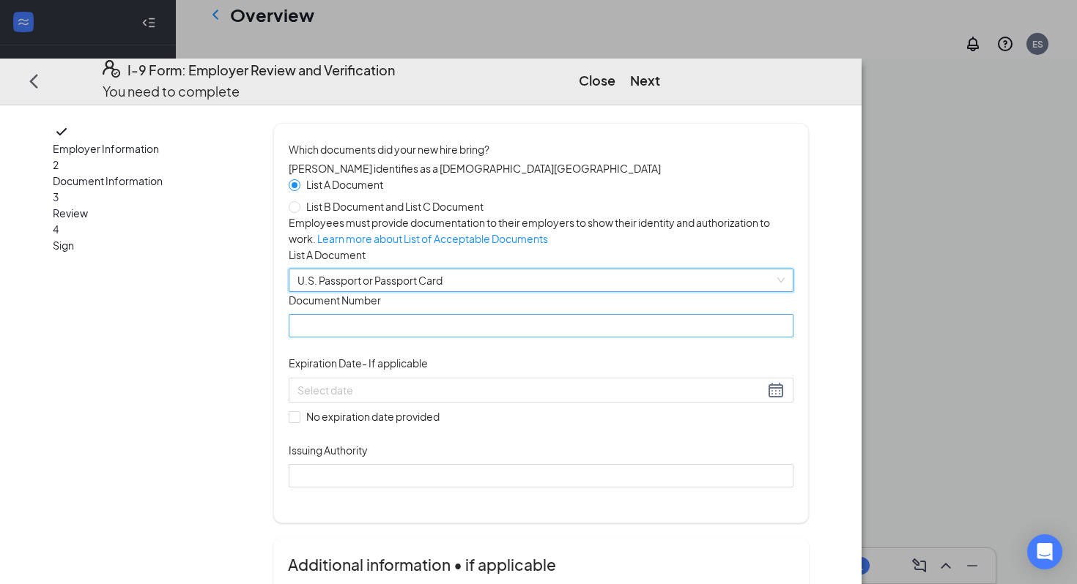
click at [443, 338] on input "Document Number" at bounding box center [541, 325] width 505 height 23
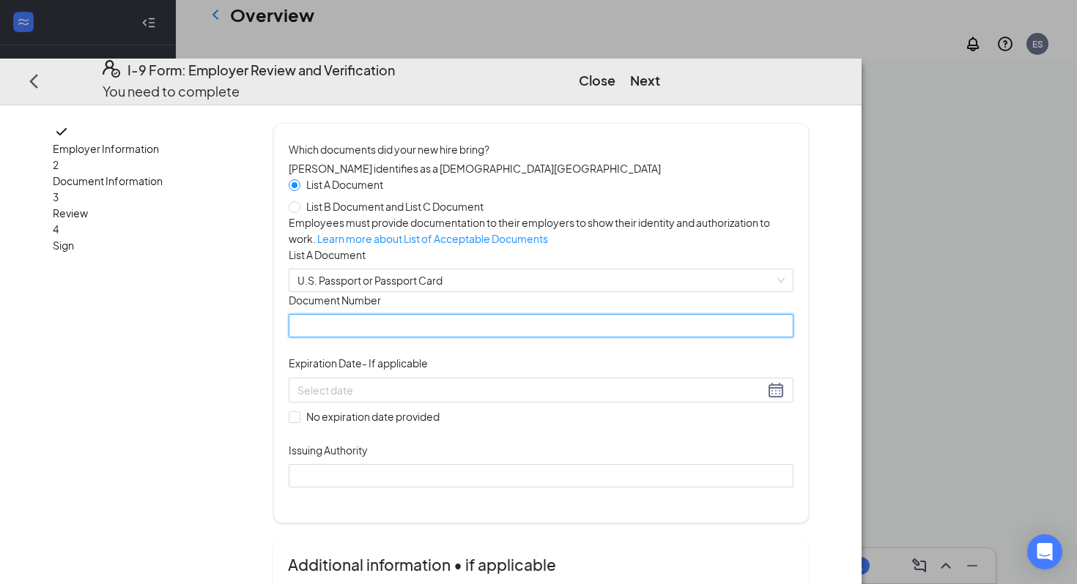
paste input "A65422478"
type input "A65422478"
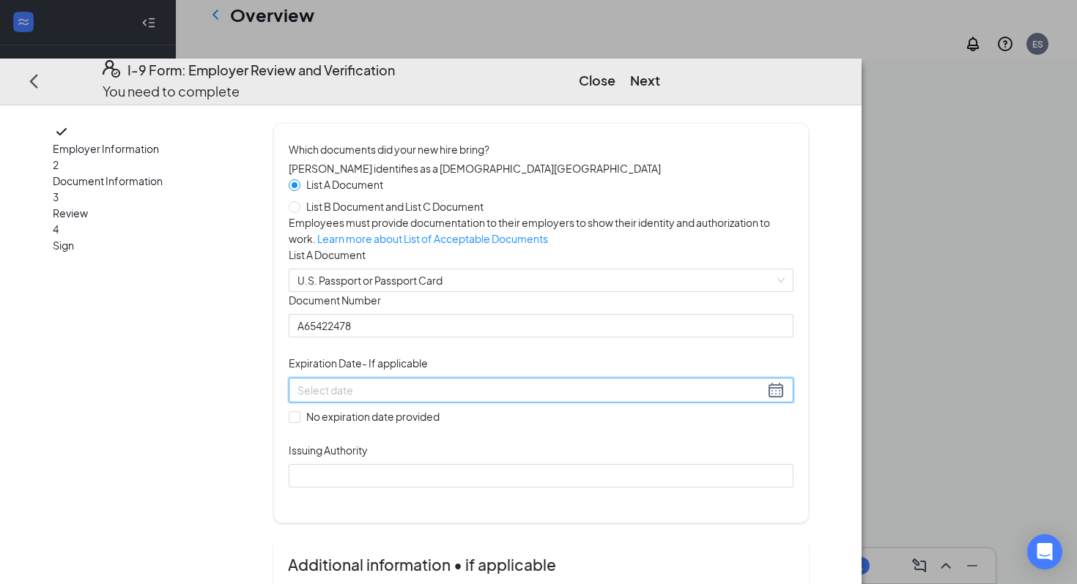
click at [494, 398] on input at bounding box center [530, 390] width 467 height 16
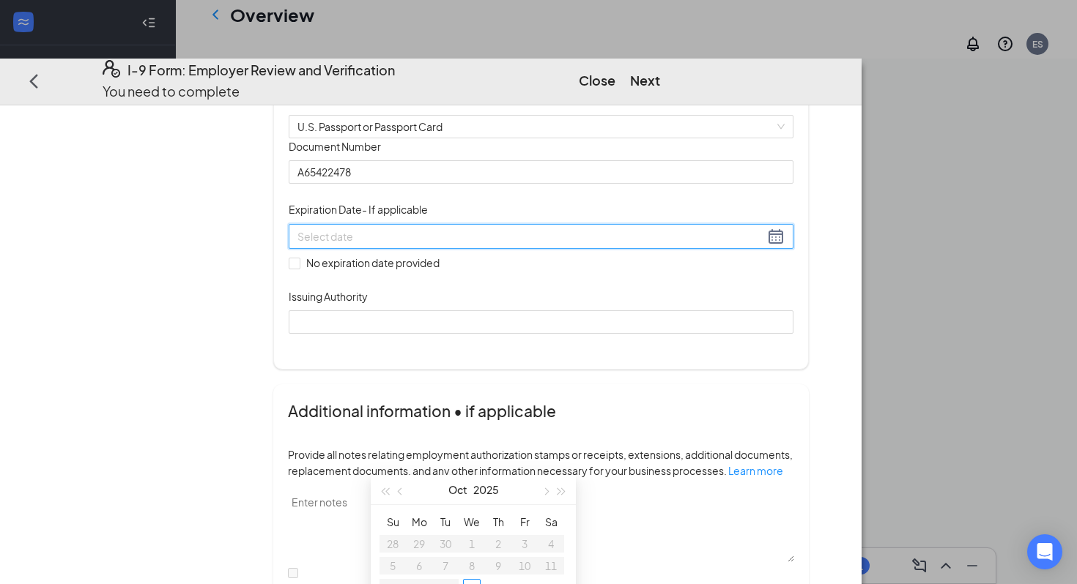
scroll to position [232, 0]
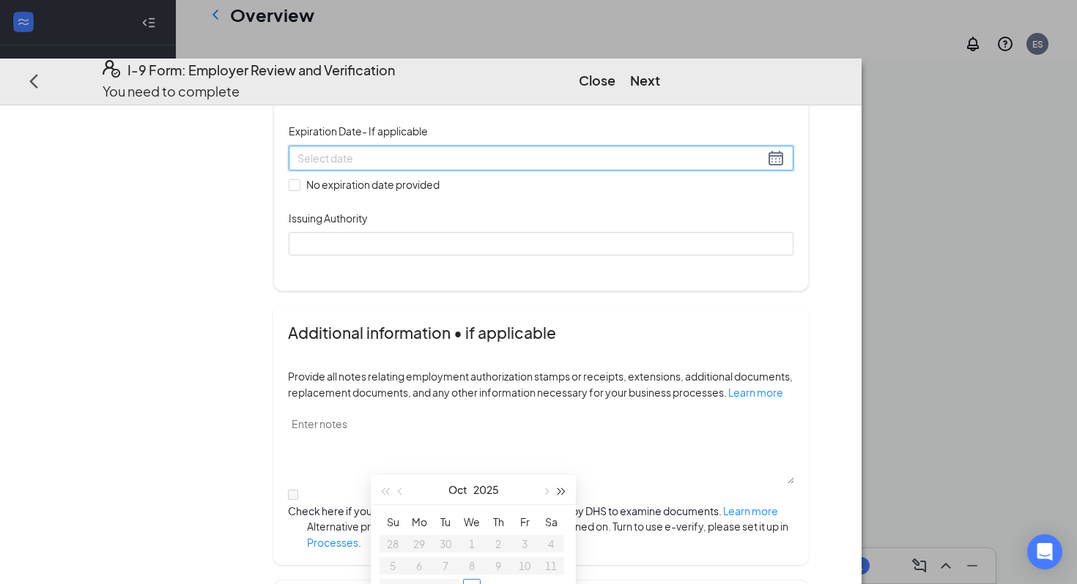
click at [558, 485] on button "button" at bounding box center [562, 489] width 16 height 29
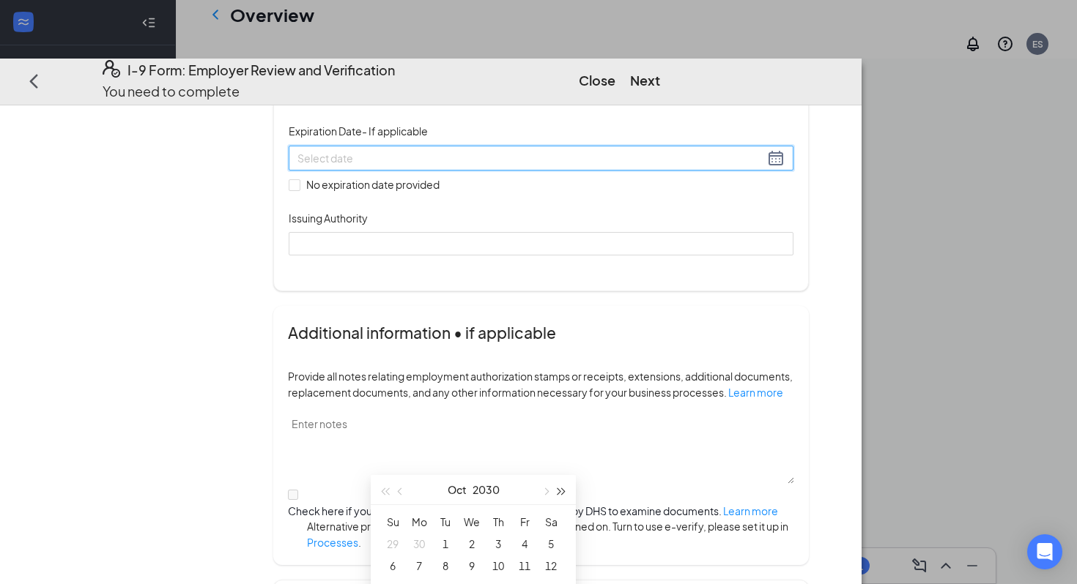
click at [558, 485] on button "button" at bounding box center [562, 489] width 16 height 29
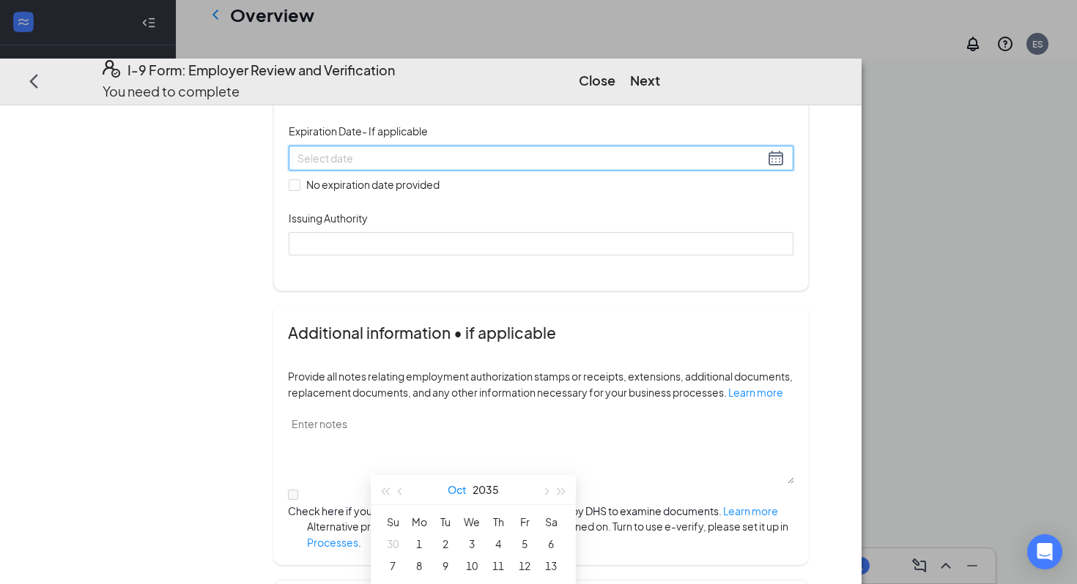
click at [461, 492] on button "Oct" at bounding box center [456, 489] width 19 height 29
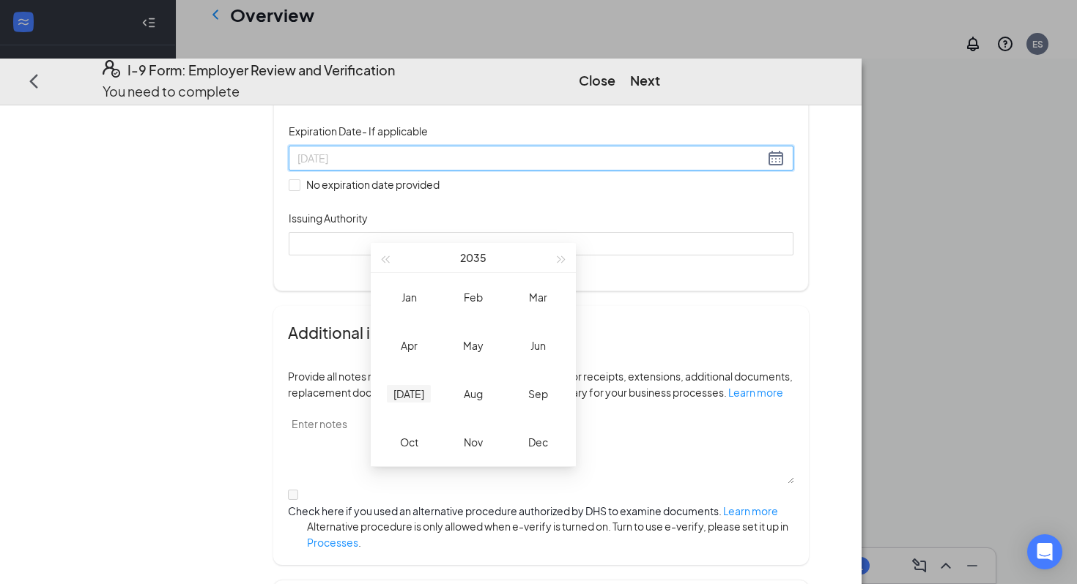
click at [408, 402] on div "[DATE]" at bounding box center [409, 394] width 44 height 18
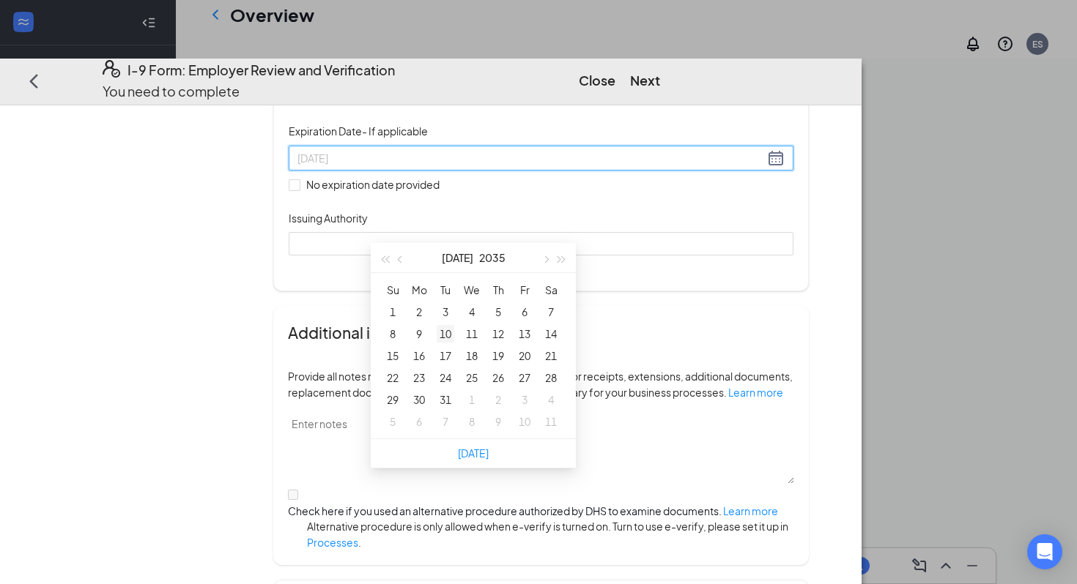
type input "[DATE]"
click at [451, 337] on div "10" at bounding box center [445, 334] width 18 height 18
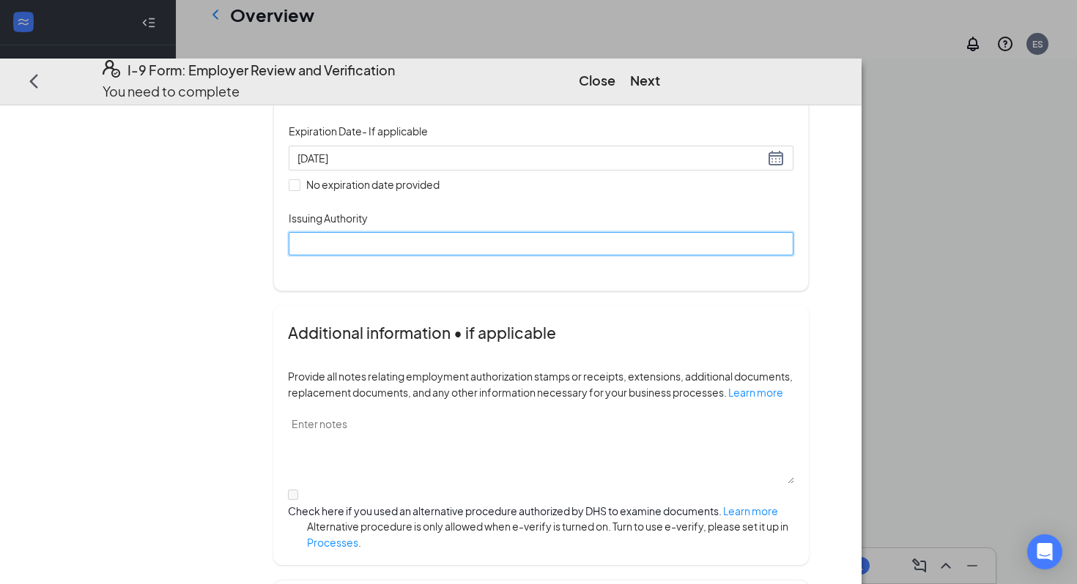
click at [473, 256] on input "Issuing Authority" at bounding box center [541, 243] width 505 height 23
type input "United States Department of State"
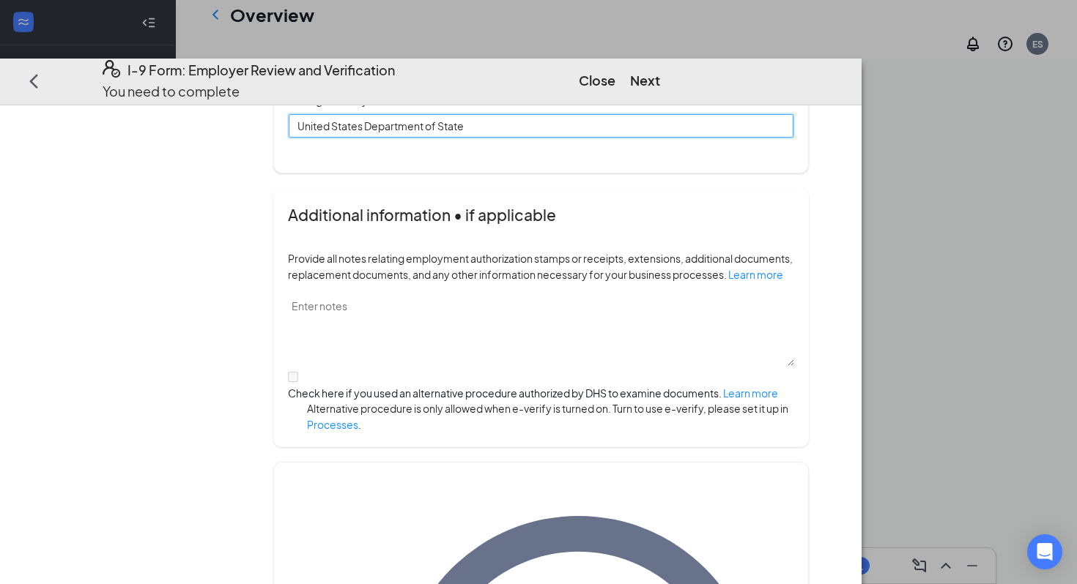
scroll to position [418, 0]
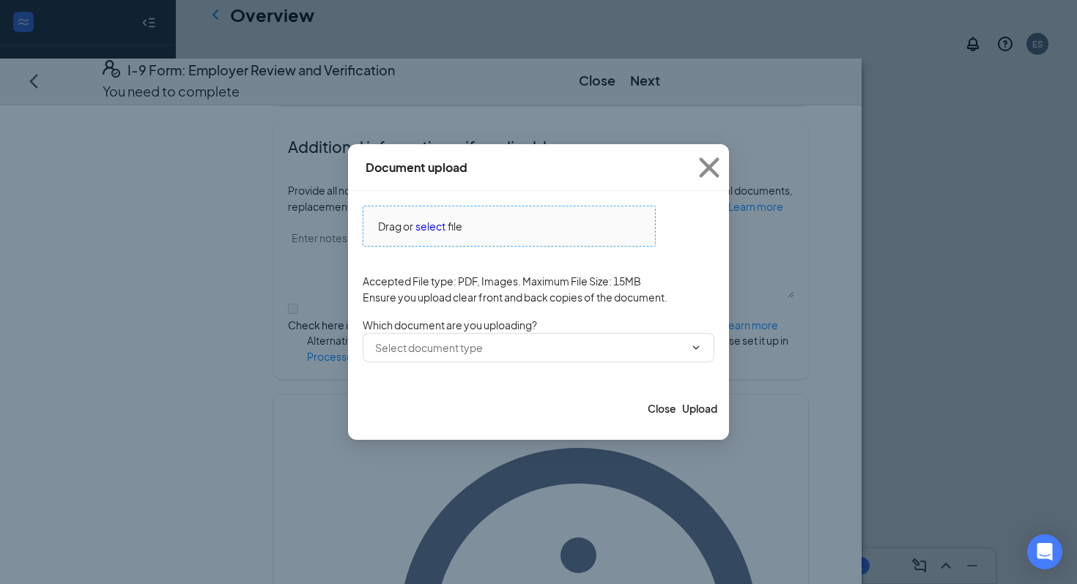
click at [436, 223] on span "select" at bounding box center [430, 226] width 30 height 16
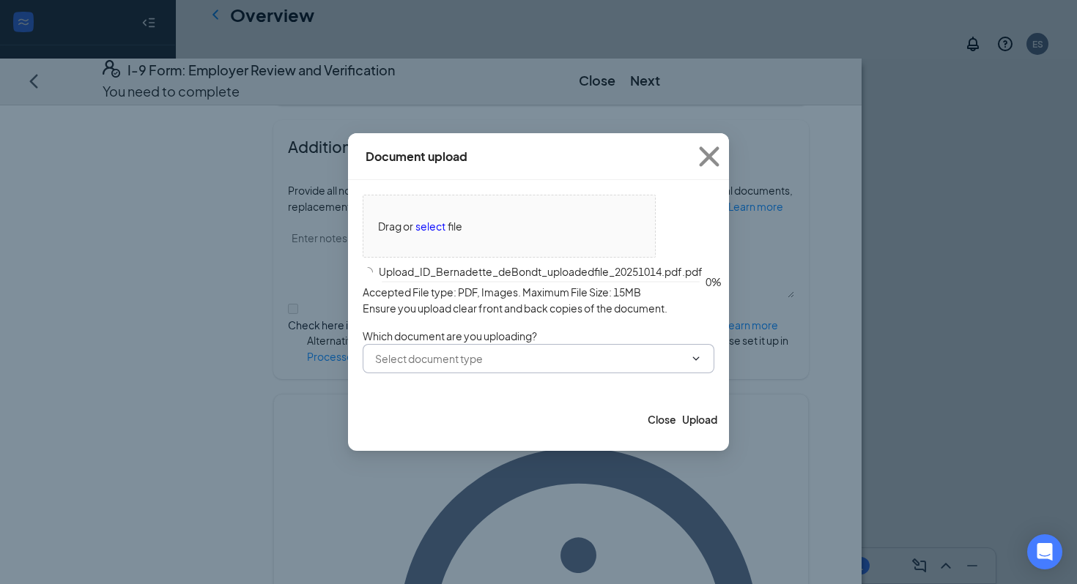
click at [429, 359] on input "text" at bounding box center [529, 359] width 309 height 16
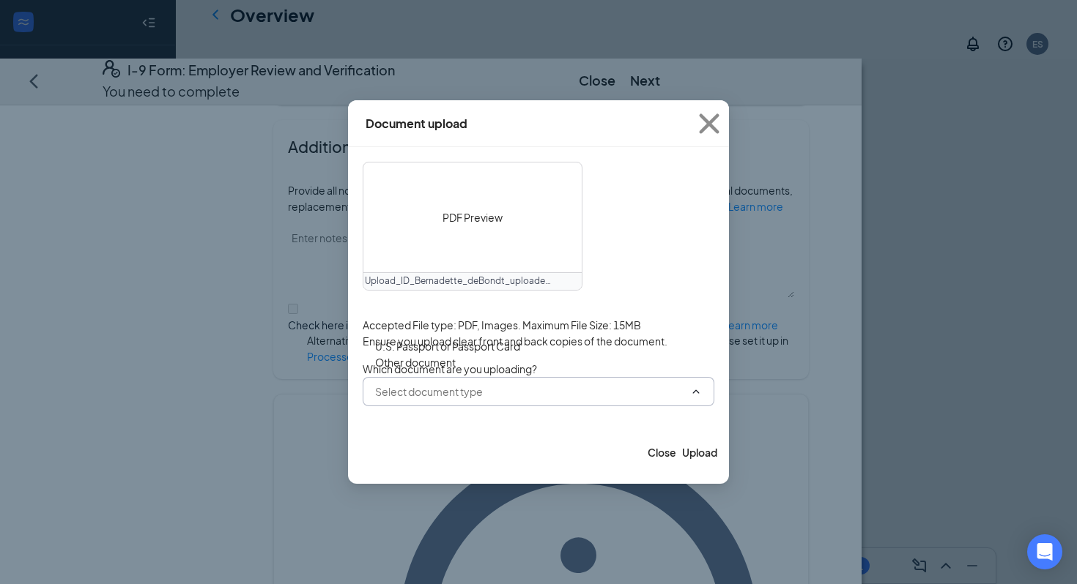
click at [437, 352] on div "U.S. Passport or Passport Card" at bounding box center [447, 346] width 145 height 16
type input "U.S. Passport or Passport Card"
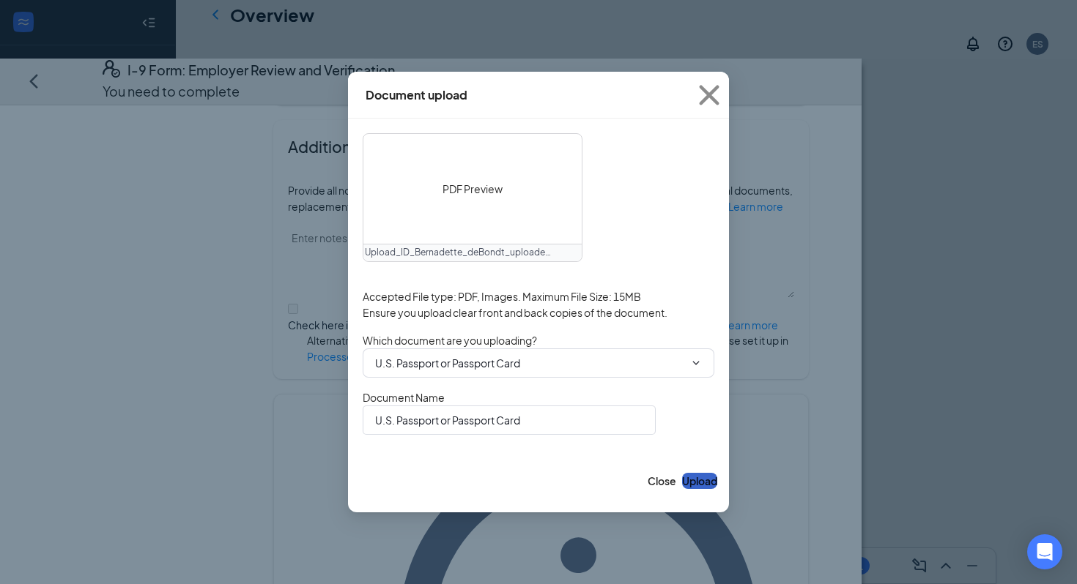
click at [696, 487] on button "Upload" at bounding box center [699, 481] width 35 height 16
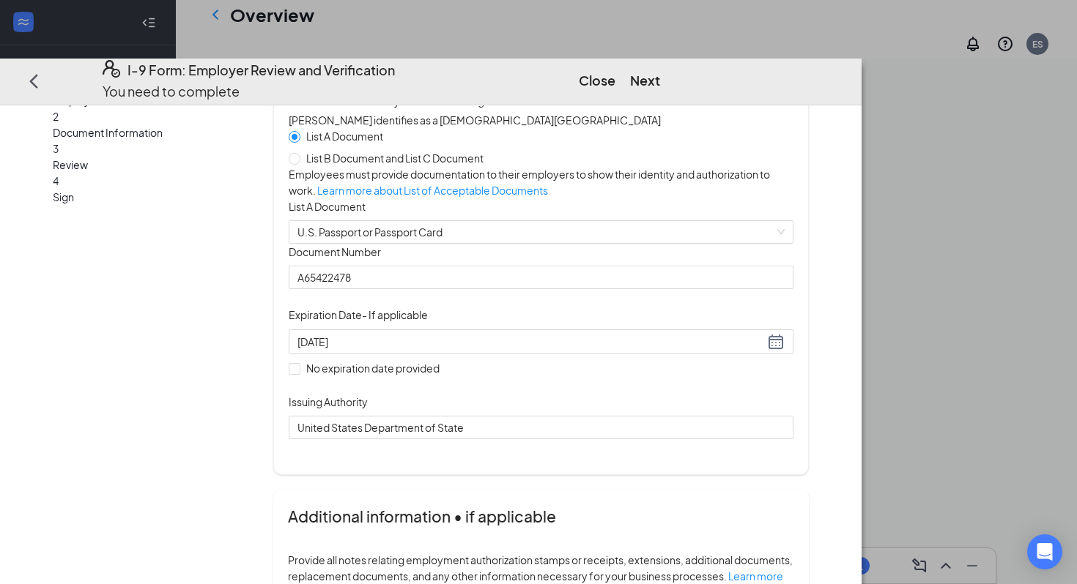
scroll to position [0, 0]
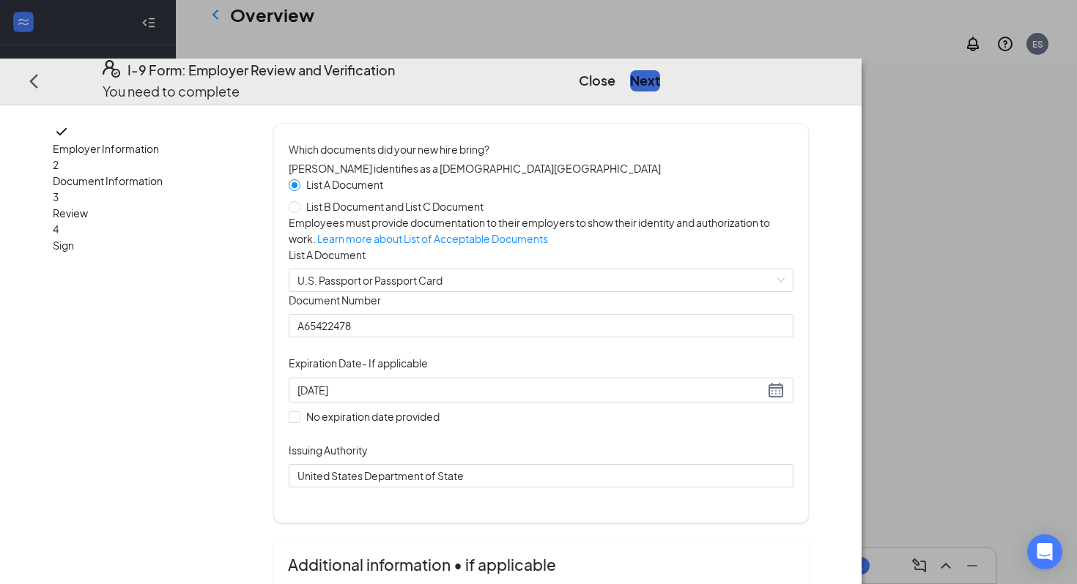
click at [660, 70] on button "Next" at bounding box center [645, 80] width 30 height 21
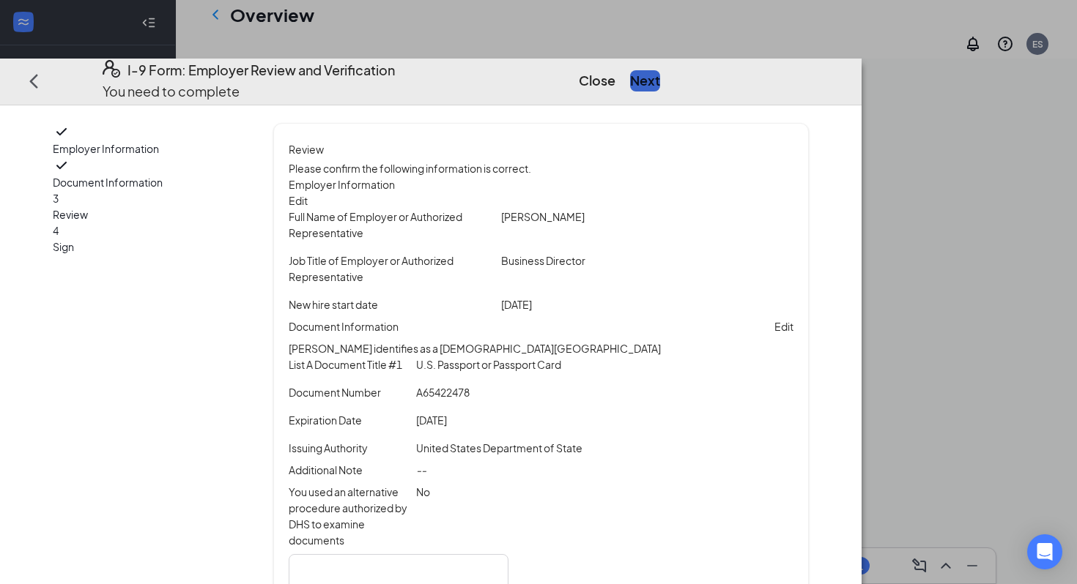
drag, startPoint x: 908, startPoint y: 40, endPoint x: 652, endPoint y: 445, distance: 479.3
click at [658, 440] on div "I-9 Form: Employer Review and Verification You need to complete Close Next Empl…" at bounding box center [430, 322] width 861 height 526
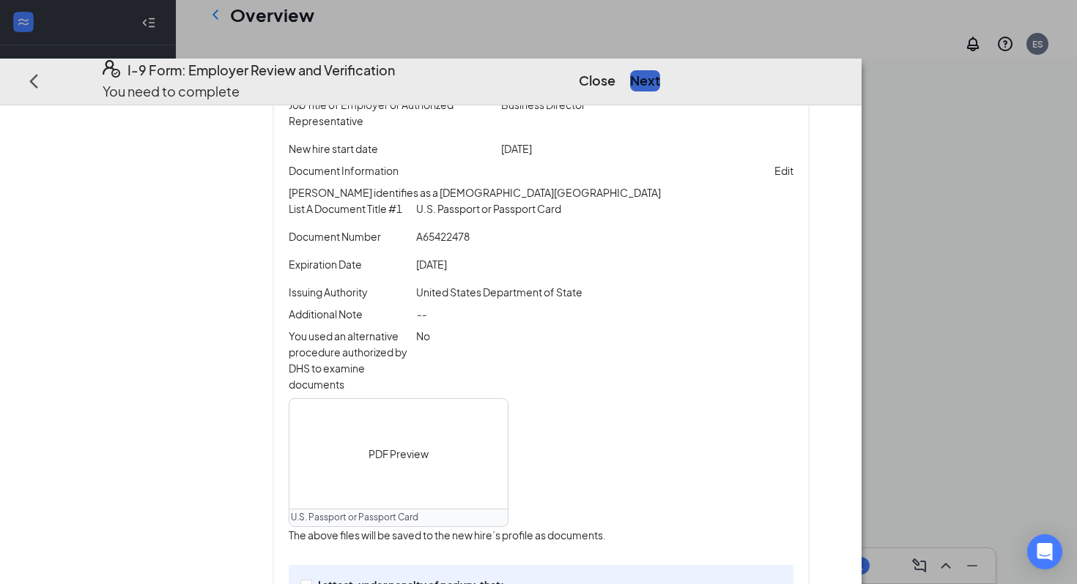
scroll to position [354, 0]
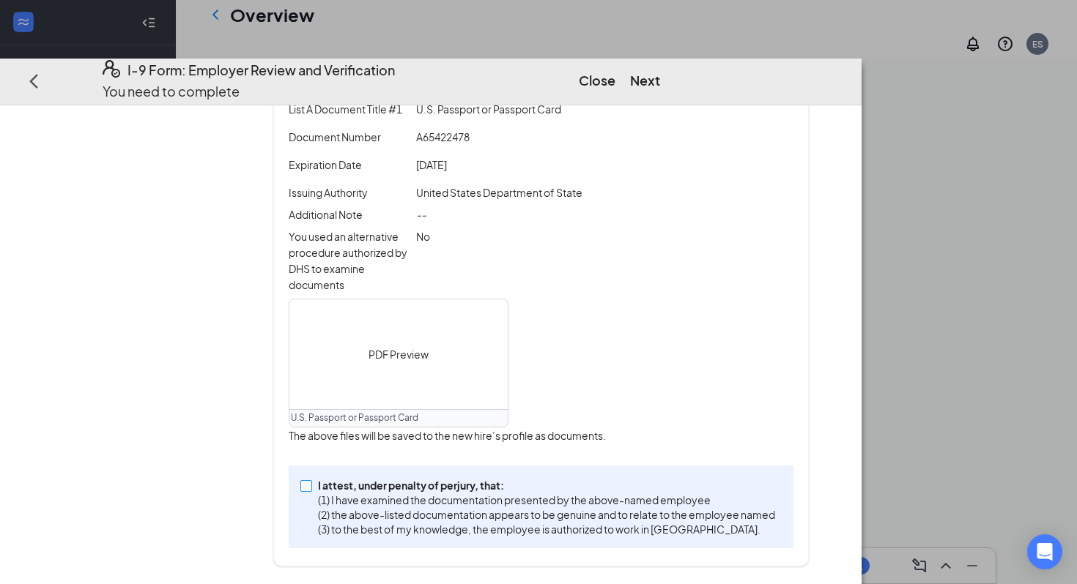
click at [469, 506] on p "(1) I have examined the documentation presented by the above-named employee" at bounding box center [546, 500] width 457 height 15
click at [311, 490] on input "I attest, under penalty of [PERSON_NAME], that: (1) I have examined the documen…" at bounding box center [305, 485] width 10 height 10
checkbox input "true"
click at [660, 70] on button "Next" at bounding box center [645, 80] width 30 height 21
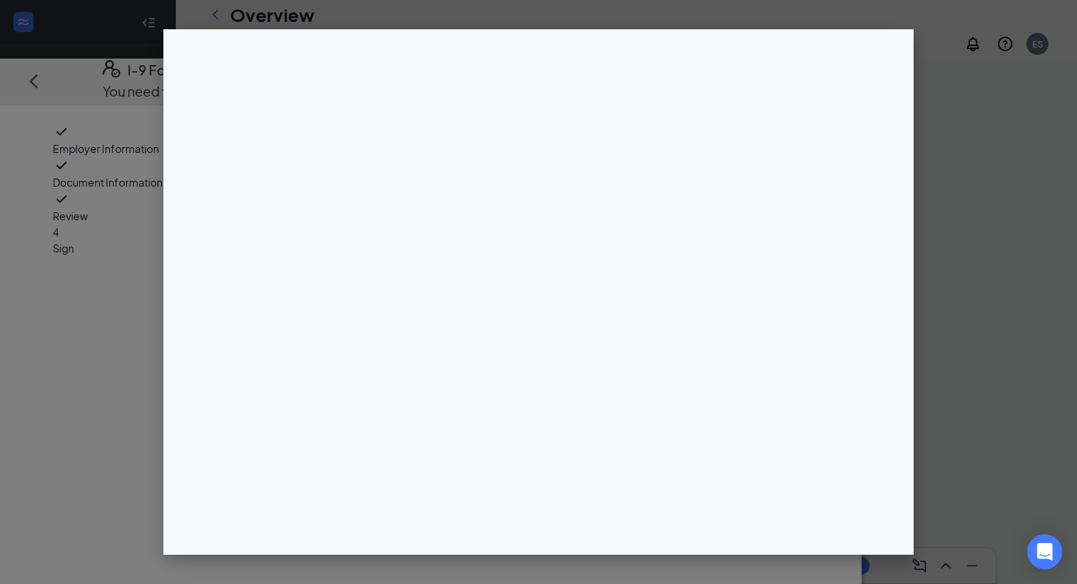
click at [524, 217] on div "I-9 Form: Employer Review and Verification You need to complete Close Employer …" at bounding box center [430, 322] width 861 height 526
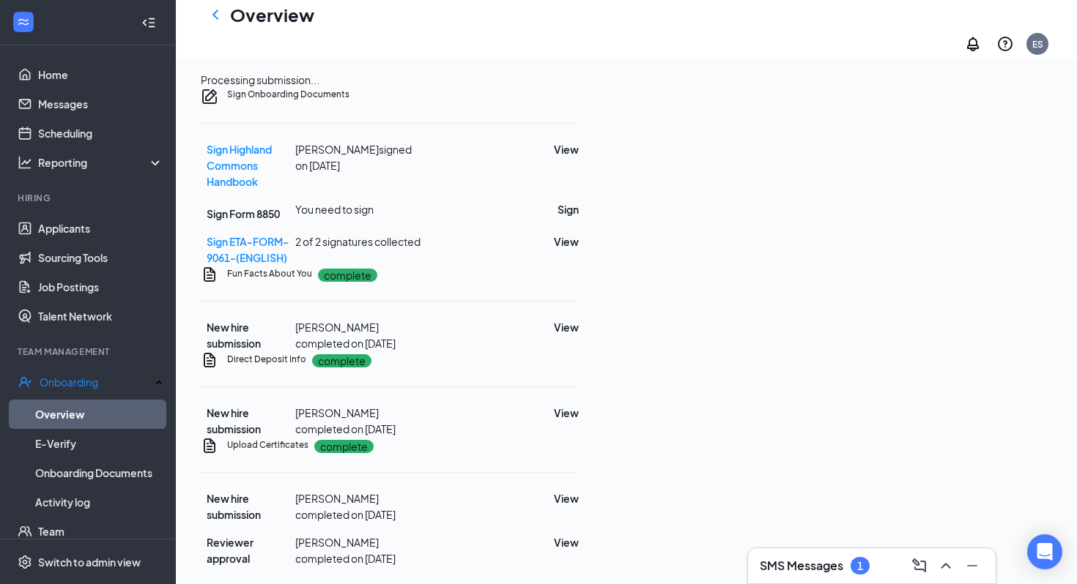
scroll to position [1267, 0]
click at [579, 421] on button "View" at bounding box center [566, 413] width 25 height 16
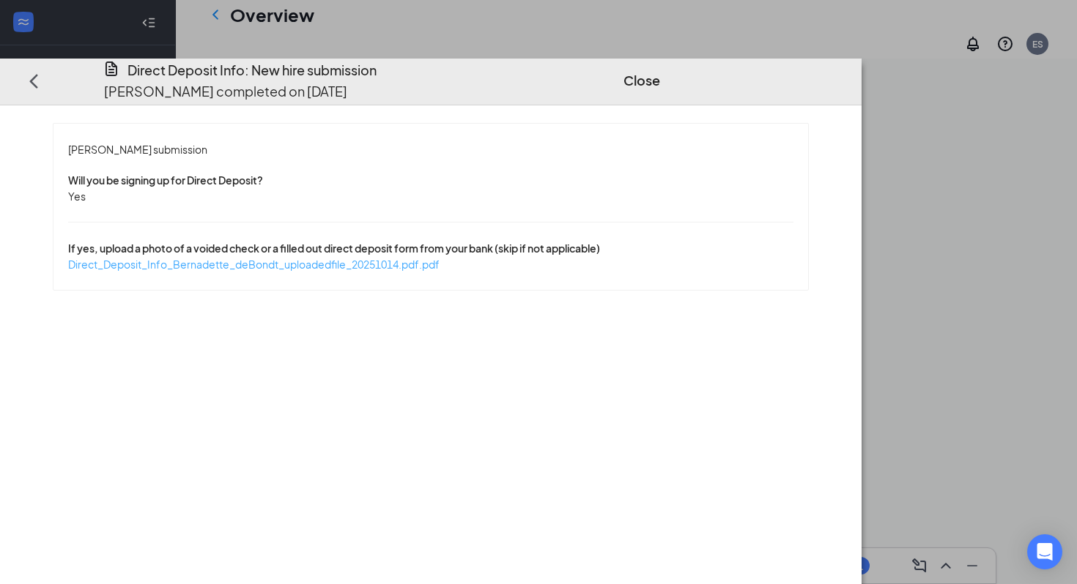
click at [439, 258] on span "Direct_Deposit_Info_Bernadette_deBondt_uploadedfile_20251014.pdf.pdf" at bounding box center [253, 264] width 371 height 13
click at [660, 70] on button "Close" at bounding box center [641, 80] width 37 height 21
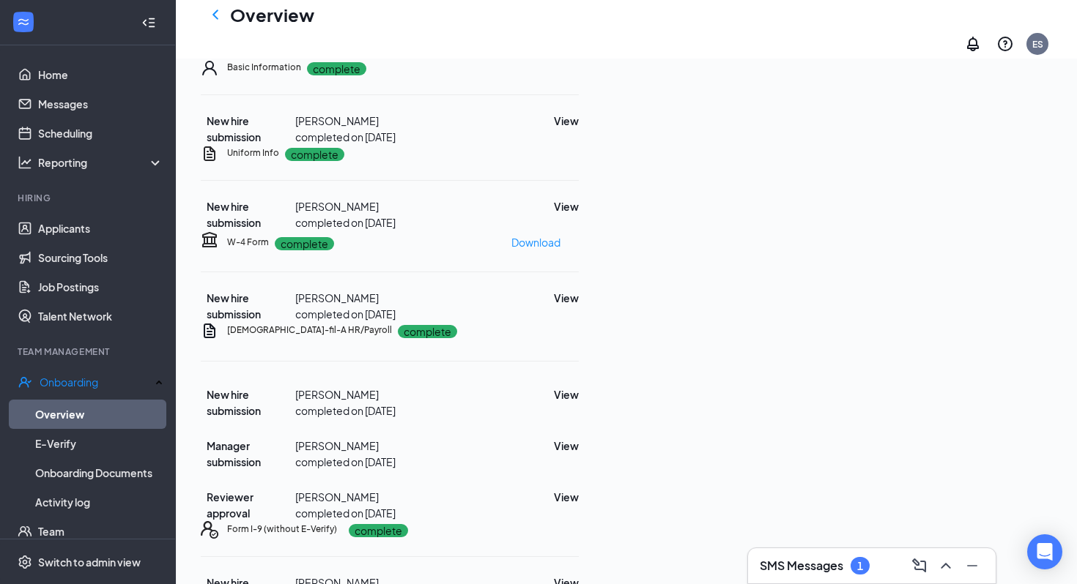
scroll to position [154, 0]
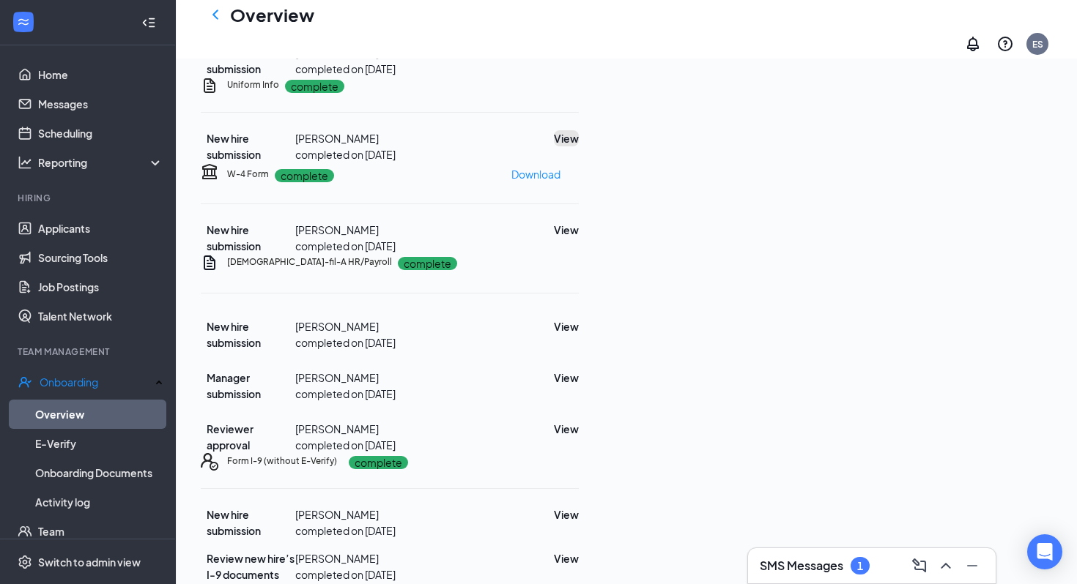
click at [579, 146] on button "View" at bounding box center [566, 138] width 25 height 16
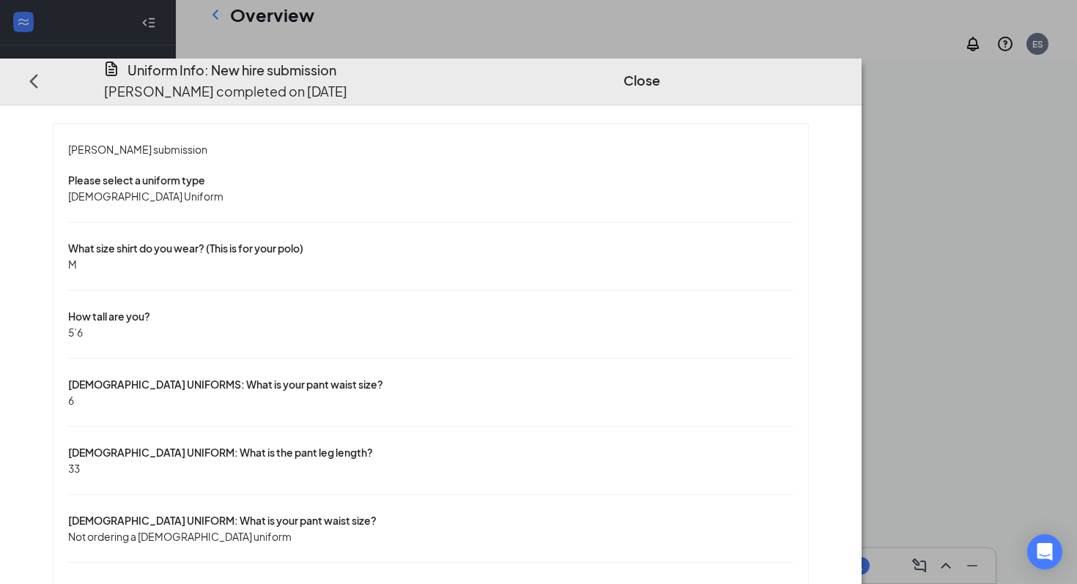
scroll to position [23, 0]
